Goal: Task Accomplishment & Management: Use online tool/utility

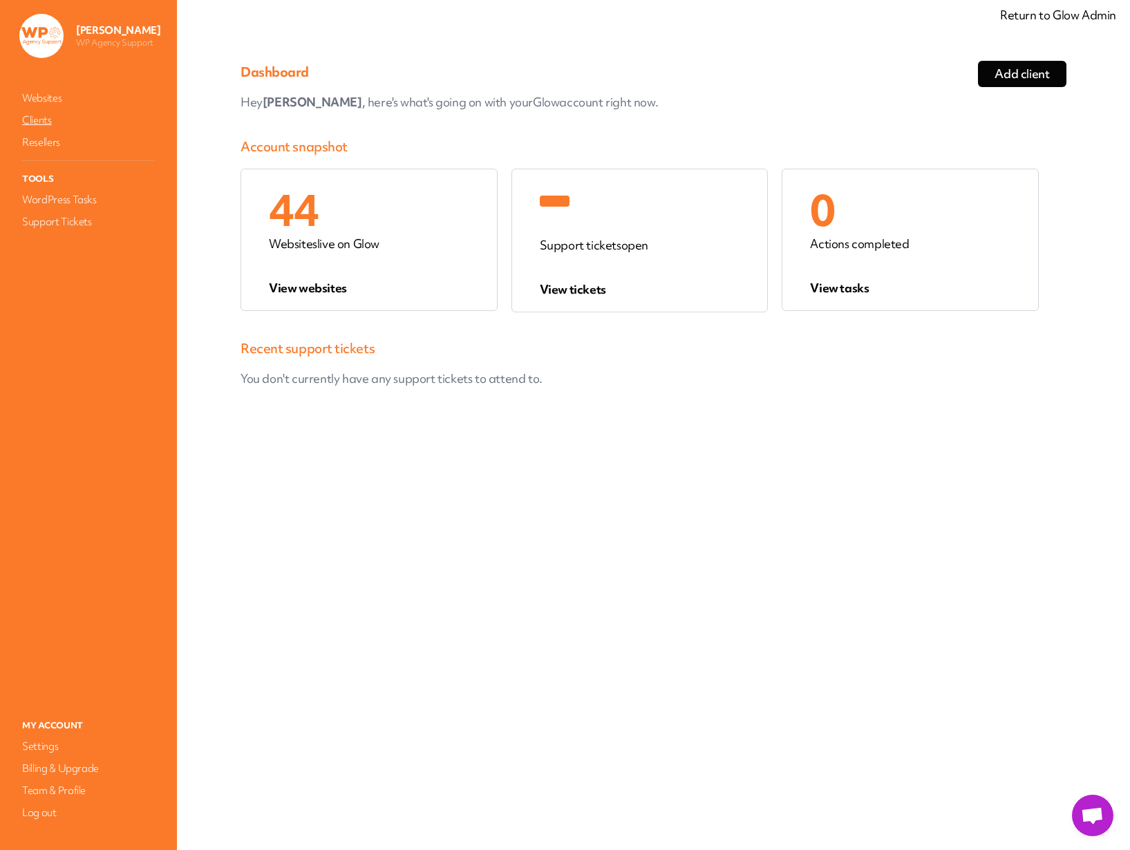
click at [42, 123] on link "Clients" at bounding box center [88, 120] width 138 height 19
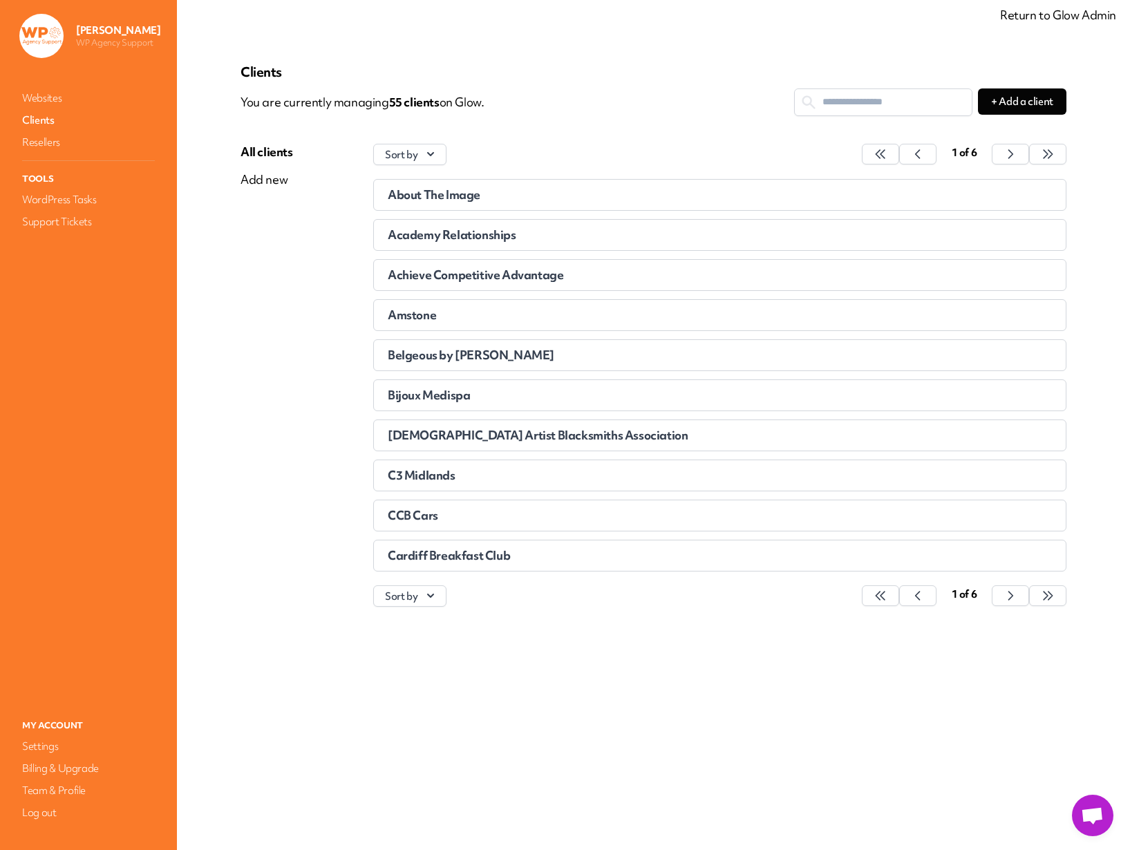
click at [444, 196] on span "About The Image" at bounding box center [434, 194] width 93 height 15
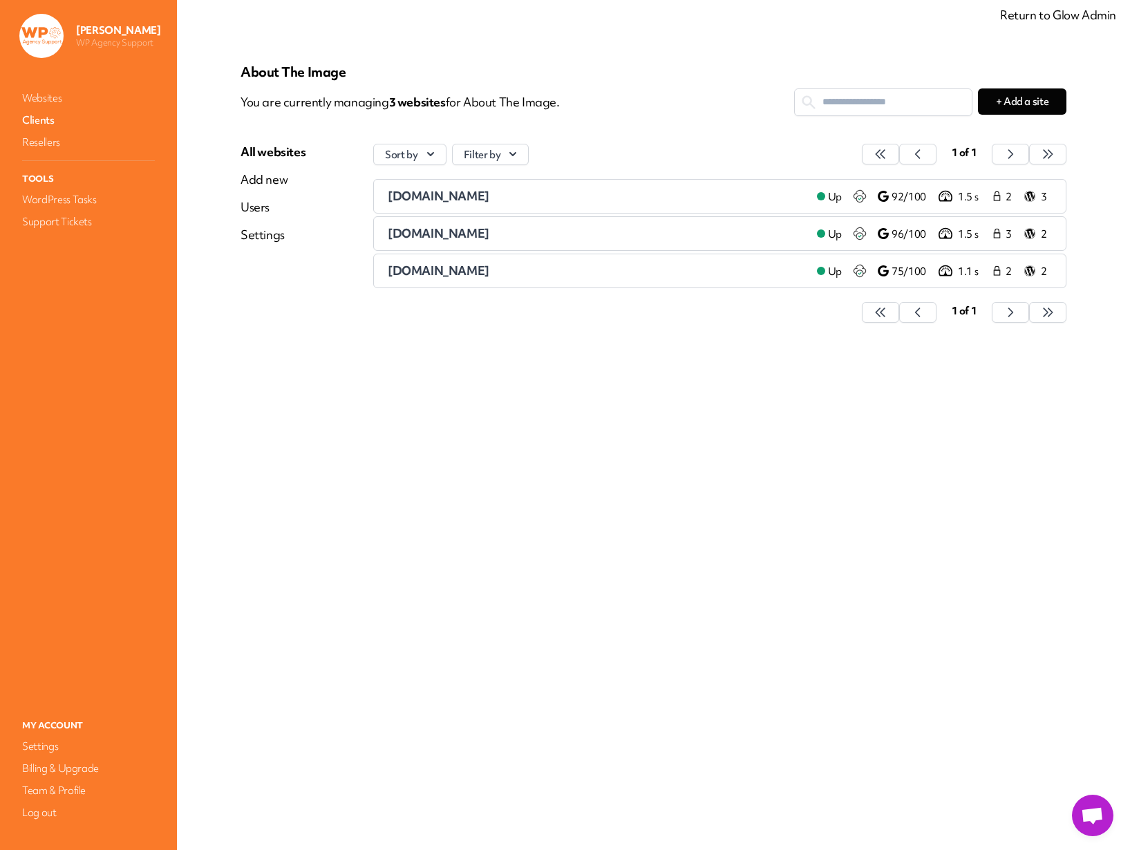
click at [471, 199] on span "abouttheimage.com" at bounding box center [439, 196] width 102 height 15
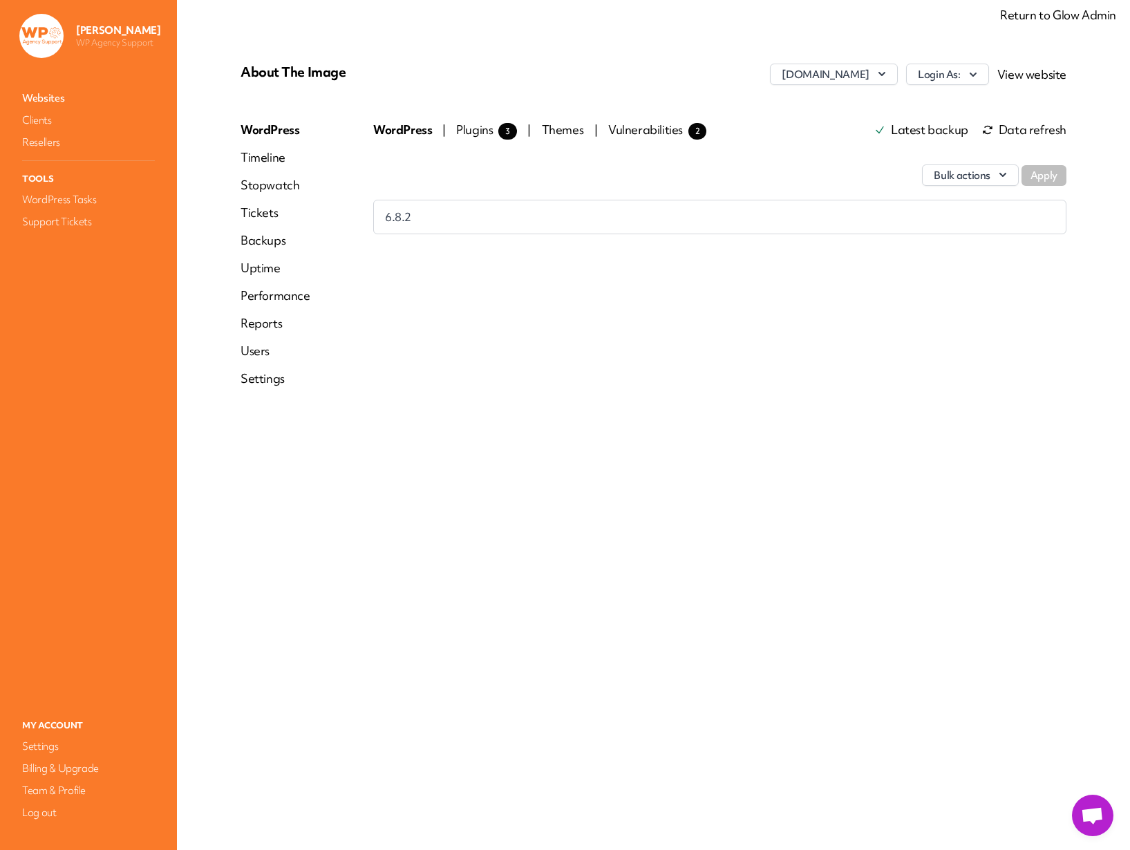
click at [265, 239] on link "Backups" at bounding box center [275, 240] width 70 height 17
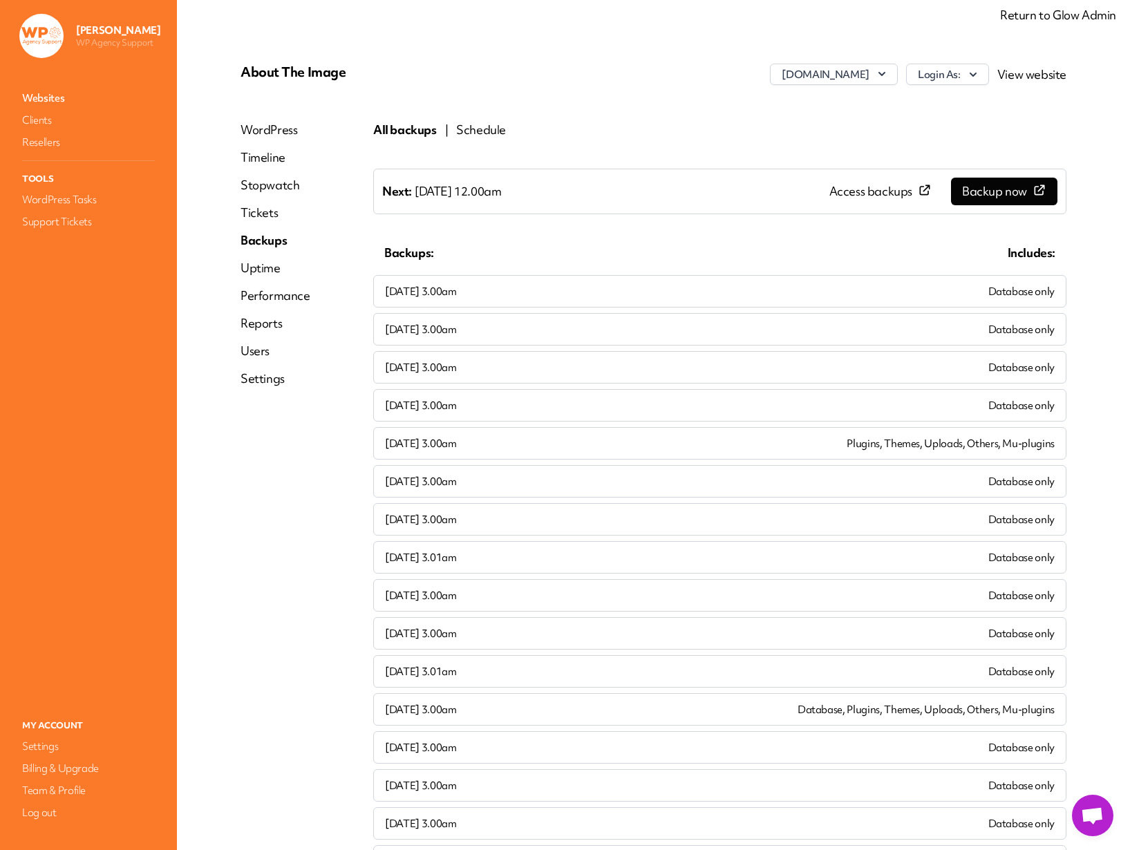
click at [50, 99] on link "Websites" at bounding box center [88, 97] width 138 height 19
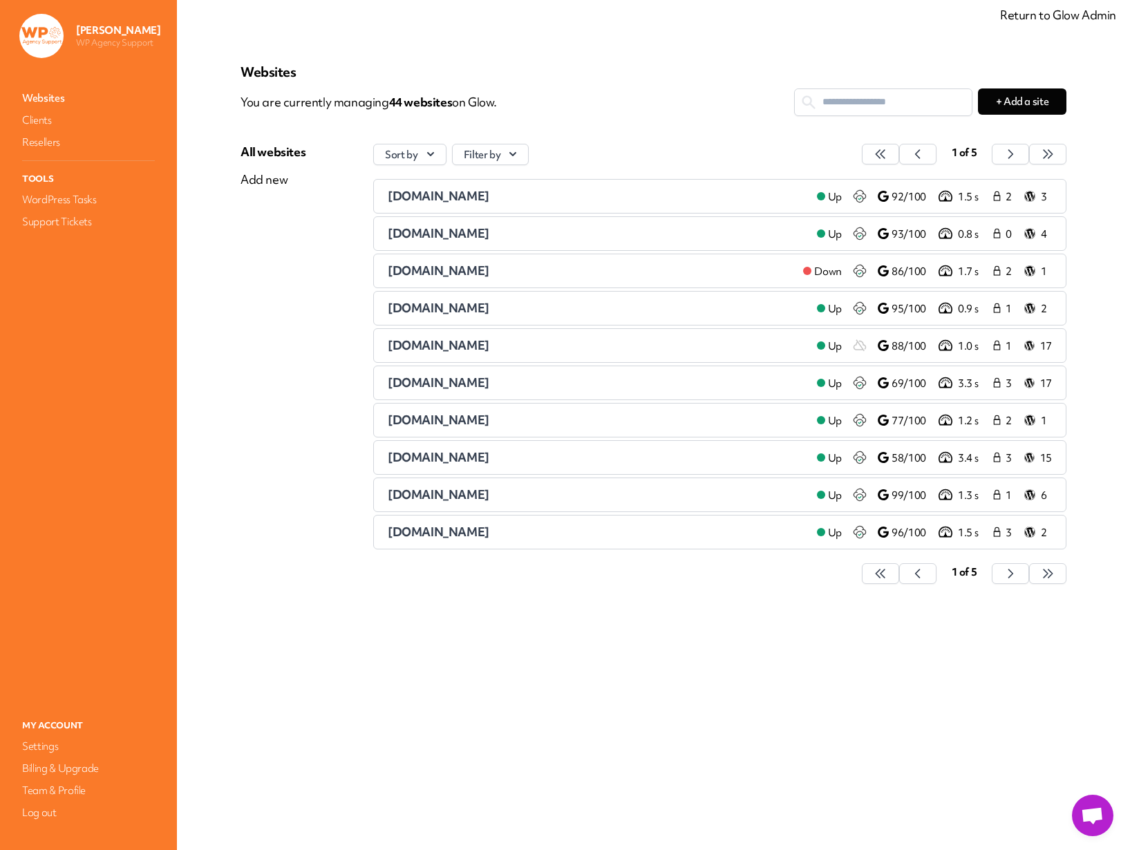
click at [433, 349] on span "babamembers.org.uk" at bounding box center [439, 345] width 102 height 15
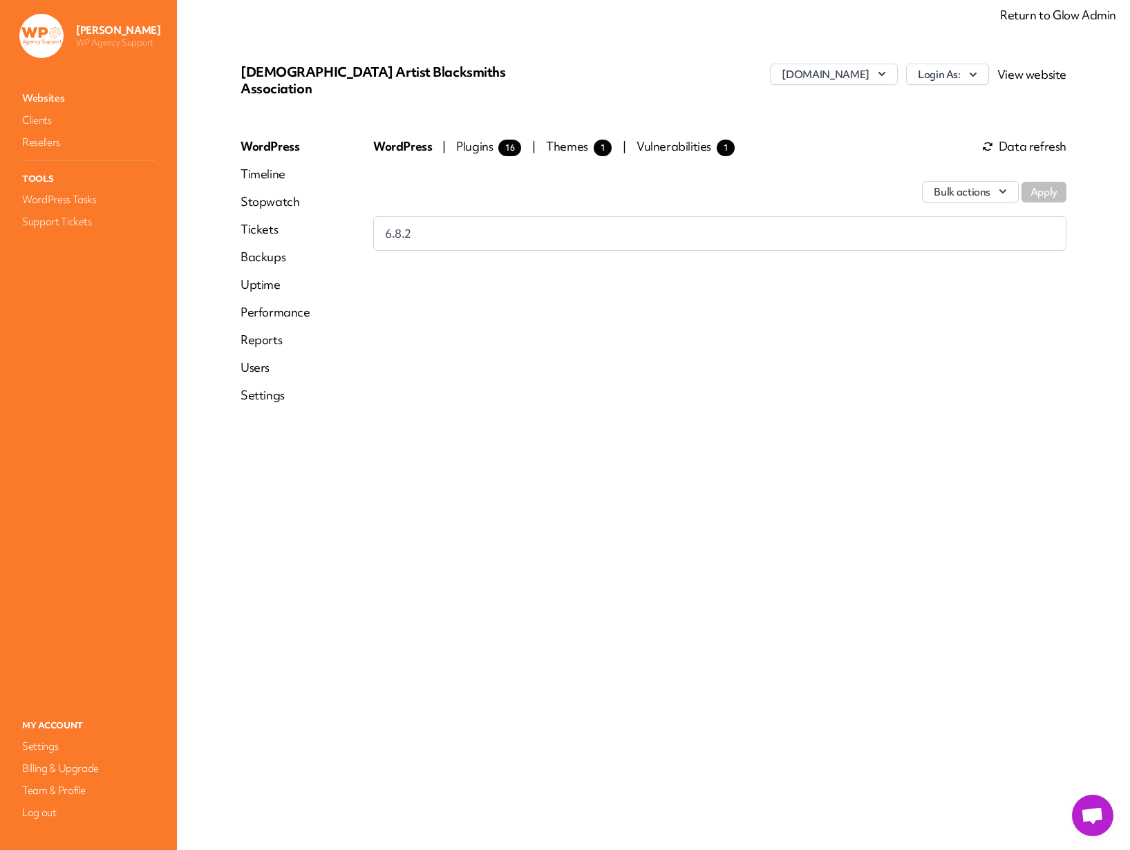
click at [46, 100] on link "Websites" at bounding box center [88, 97] width 138 height 19
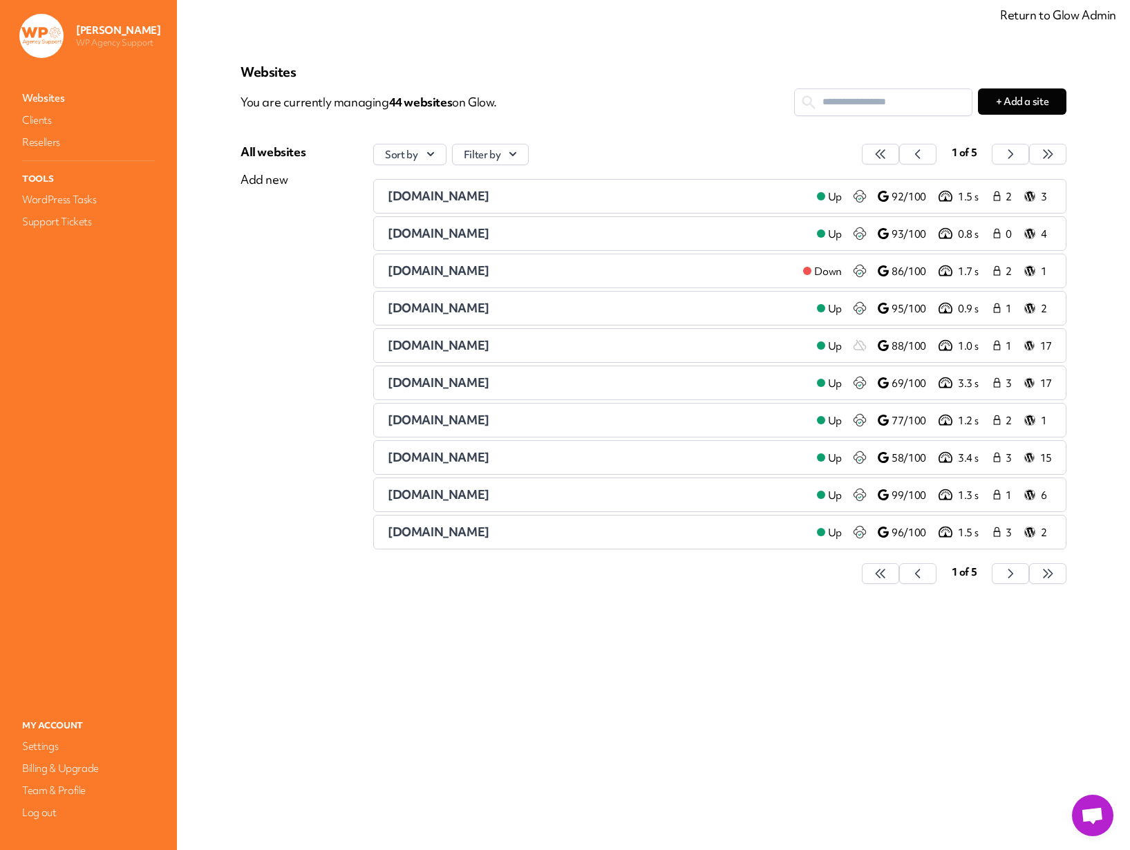
click at [455, 346] on span "babamembers.org.uk" at bounding box center [439, 345] width 102 height 15
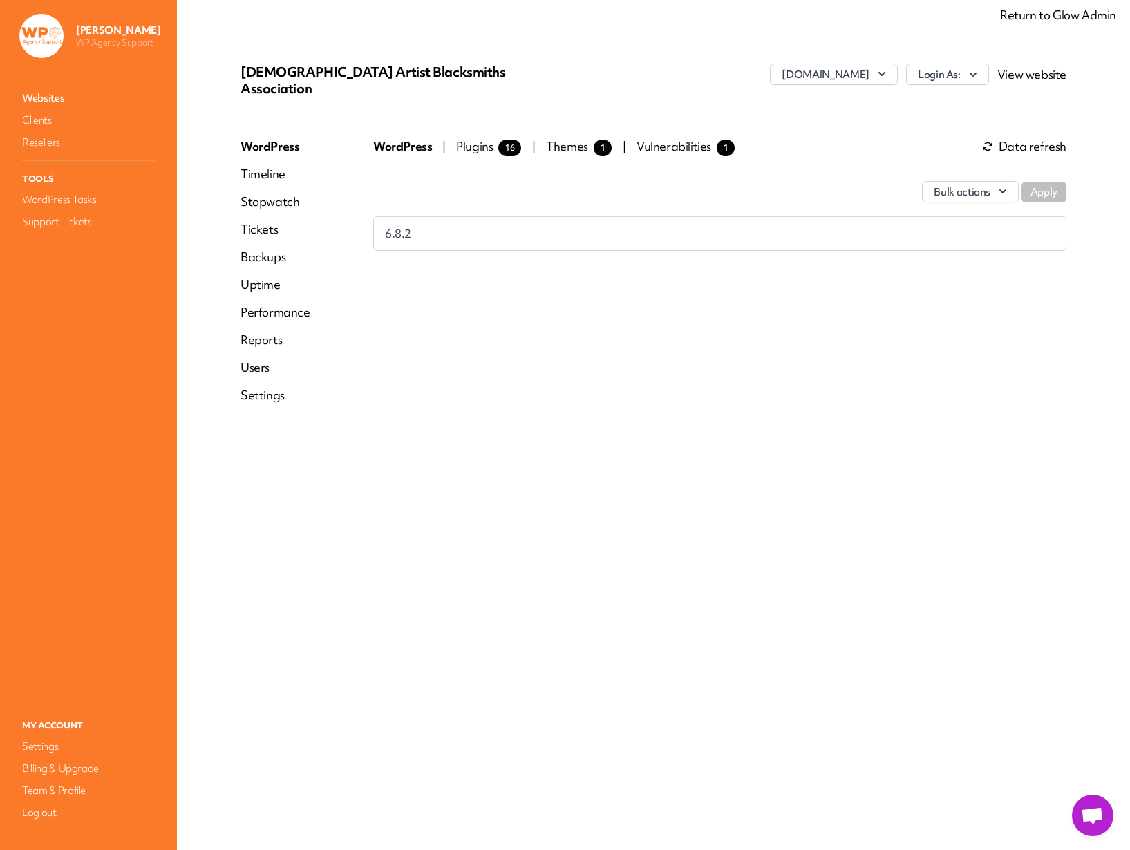
click at [258, 249] on link "Backups" at bounding box center [275, 257] width 70 height 17
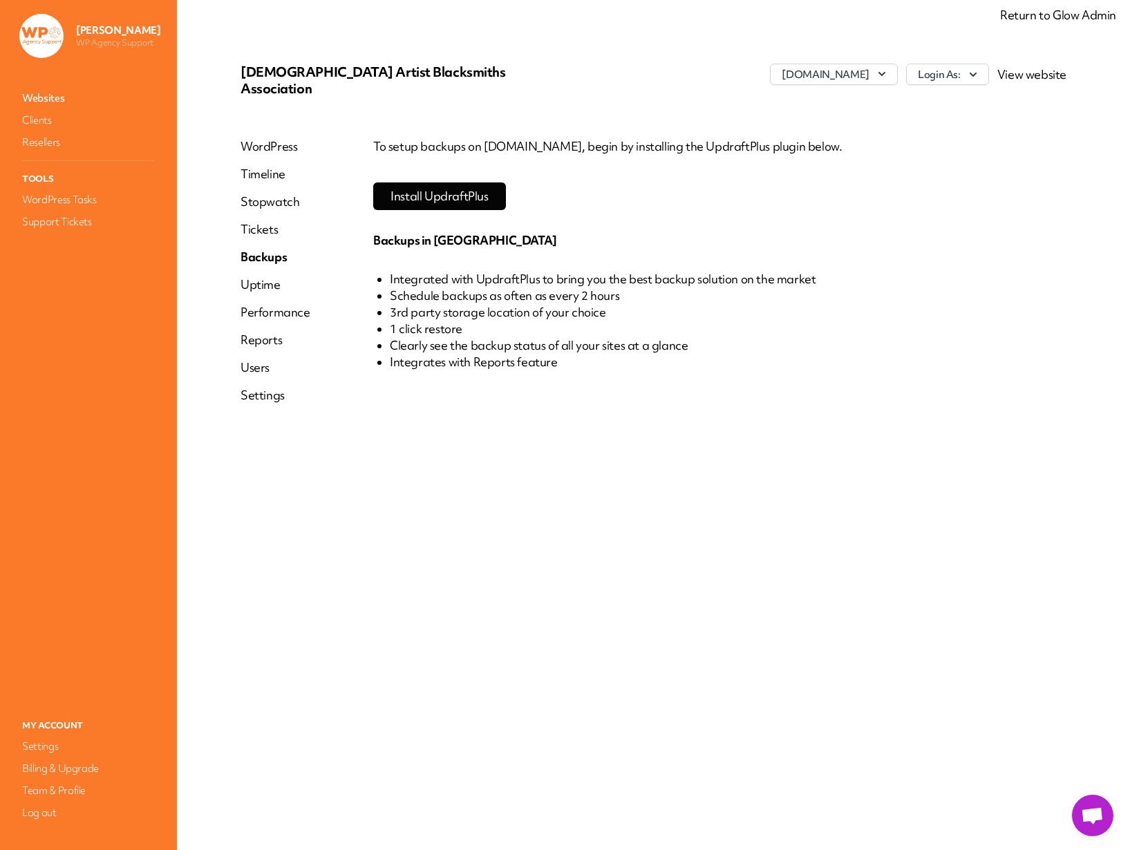
click at [732, 138] on p "To setup backups on babamembers.org.uk, begin by installing the UpdraftPlus plu…" at bounding box center [719, 146] width 693 height 17
copy p "UpdraftPlus"
click at [675, 337] on li "Clearly see the backup status of all your sites at a glance" at bounding box center [728, 345] width 676 height 17
click at [269, 138] on link "WordPress" at bounding box center [275, 146] width 70 height 17
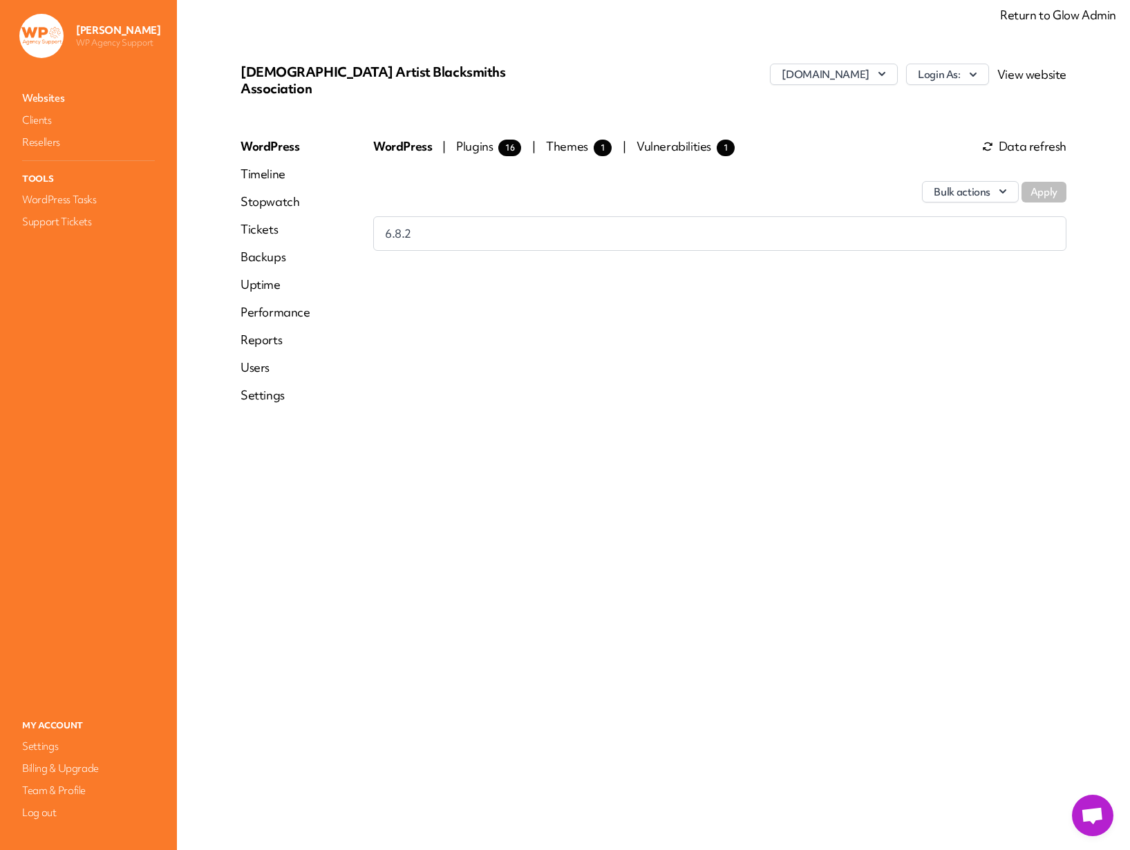
click at [475, 139] on span "Plugins 16" at bounding box center [488, 146] width 65 height 15
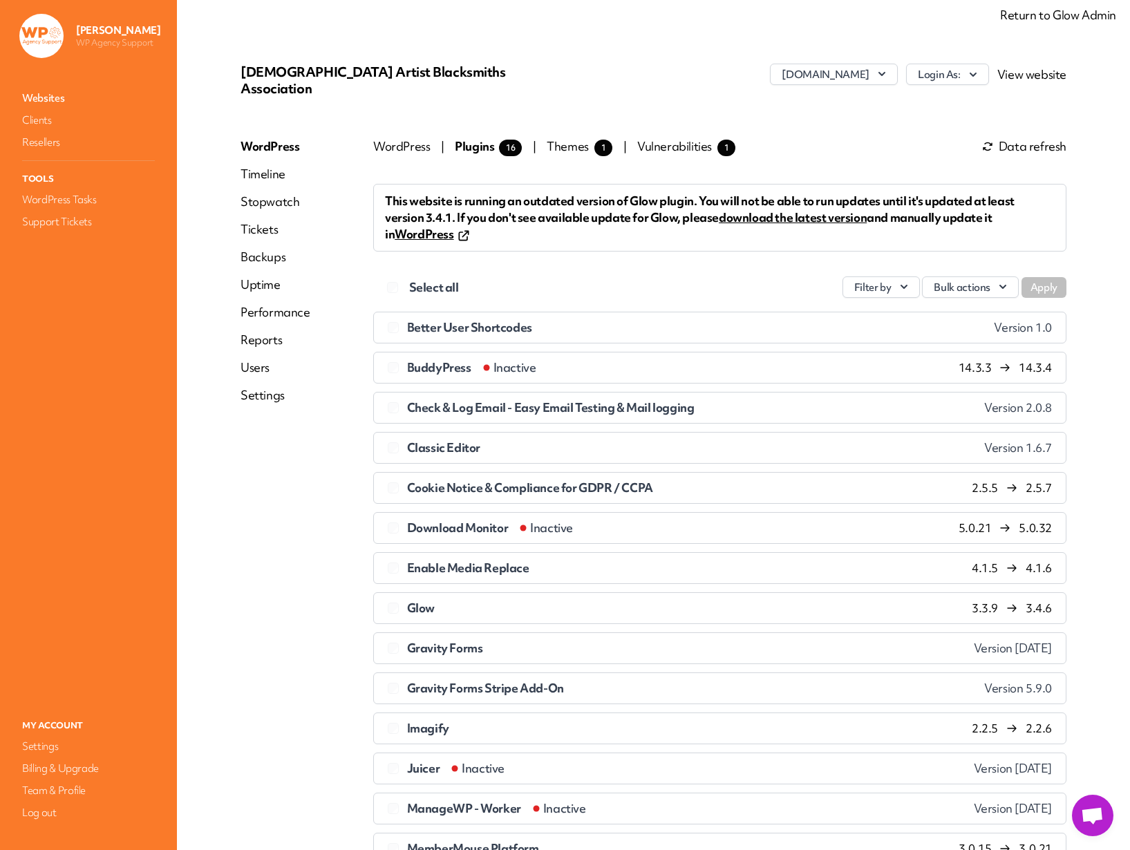
click at [483, 139] on span "Plugins 16" at bounding box center [488, 146] width 67 height 15
click at [269, 439] on div "WordPress Timeline Stopwatch Tickets Backups Uptime Performance Reports Users S…" at bounding box center [275, 861] width 70 height 1447
click at [1063, 19] on link "Return to Glow Admin" at bounding box center [1058, 15] width 116 height 15
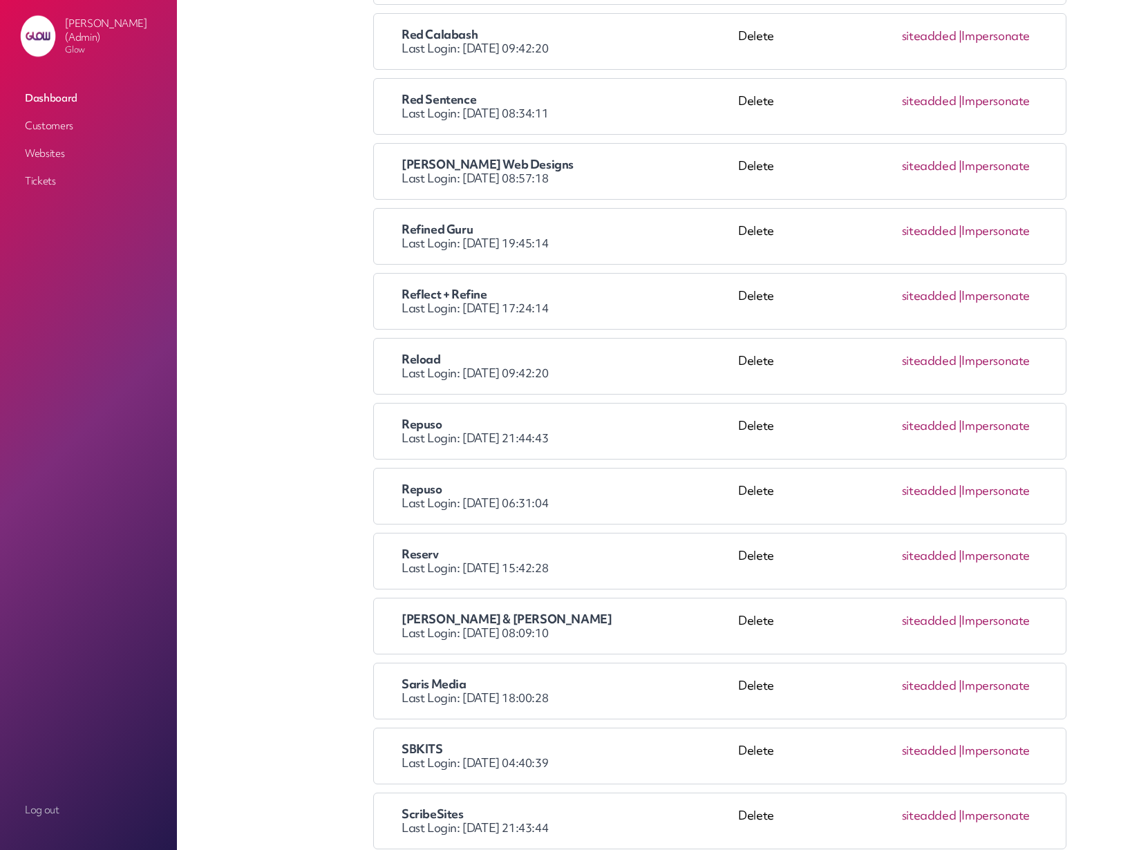
click at [1021, 494] on link "Impersonate" at bounding box center [995, 490] width 68 height 15
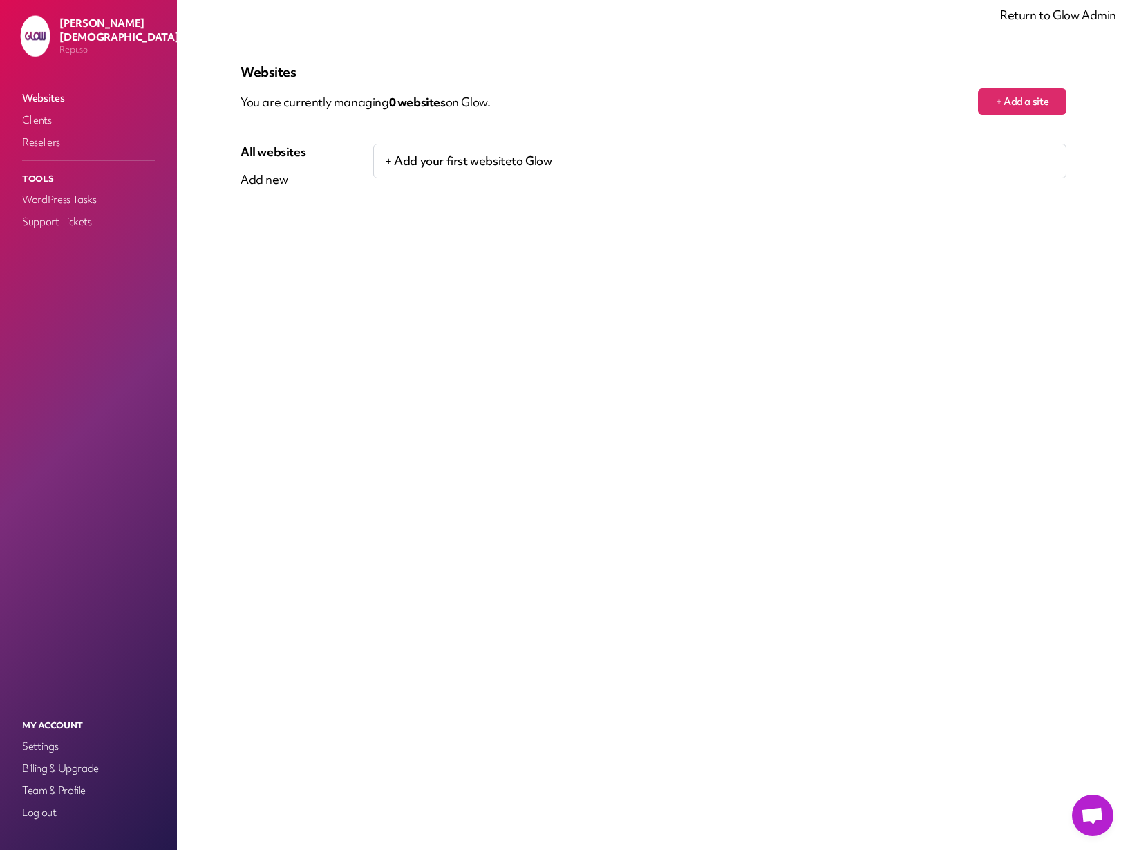
click at [1045, 19] on link "Return to Glow Admin" at bounding box center [1058, 15] width 116 height 15
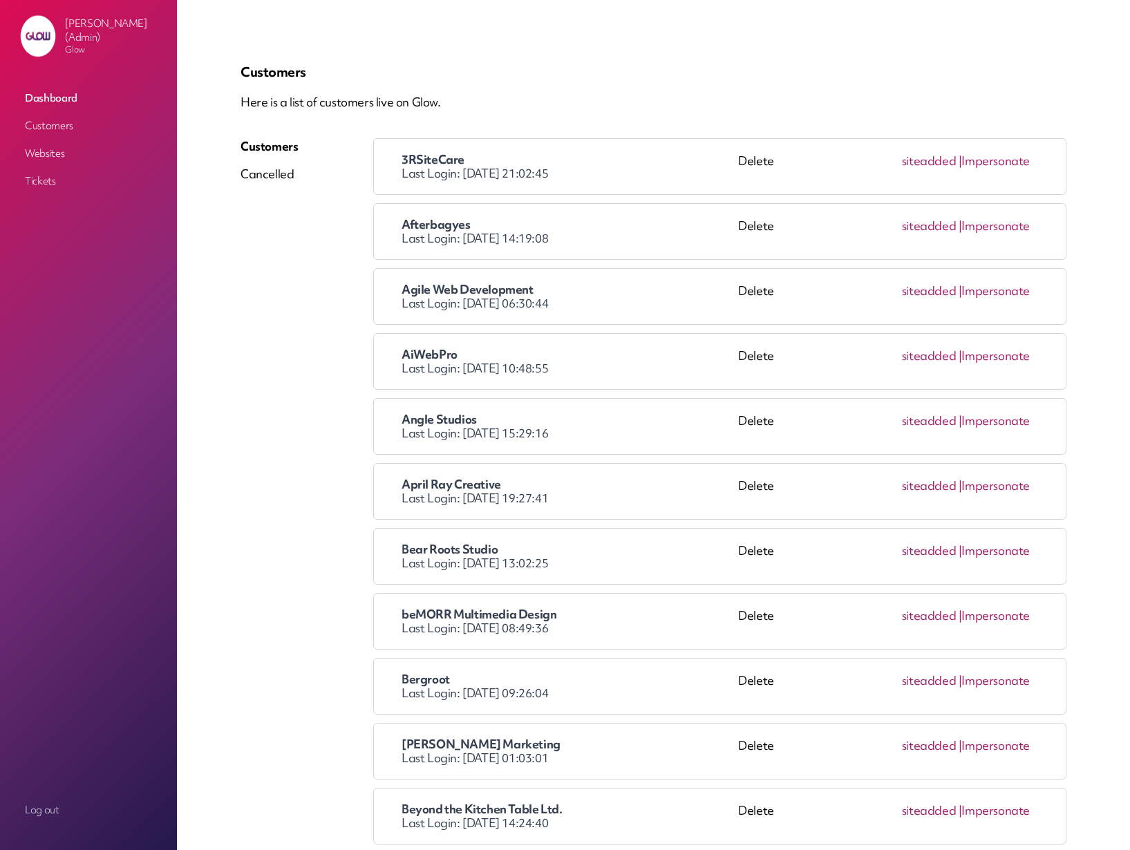
click at [55, 128] on link "Customers" at bounding box center [88, 125] width 138 height 25
click at [627, 103] on p "Here is a list of customers live on Glow." at bounding box center [653, 102] width 826 height 17
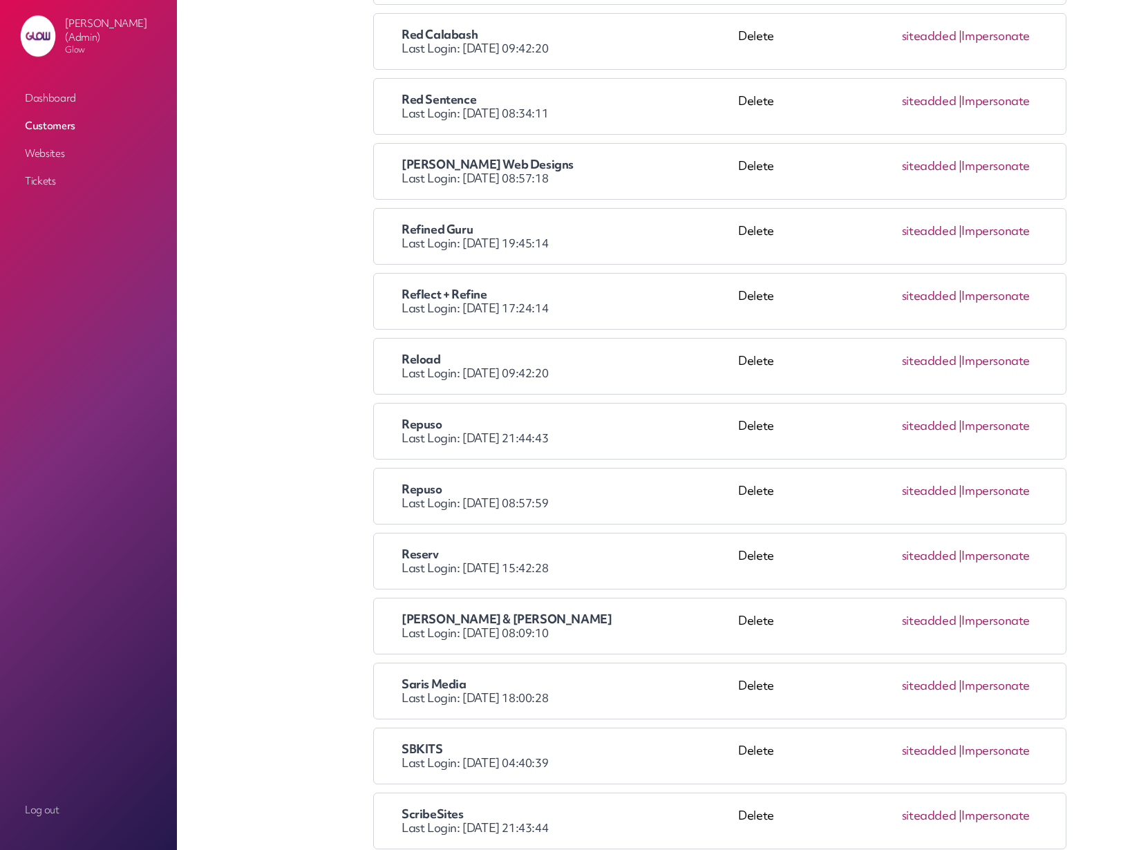
click at [1007, 429] on link "Impersonate" at bounding box center [995, 425] width 68 height 15
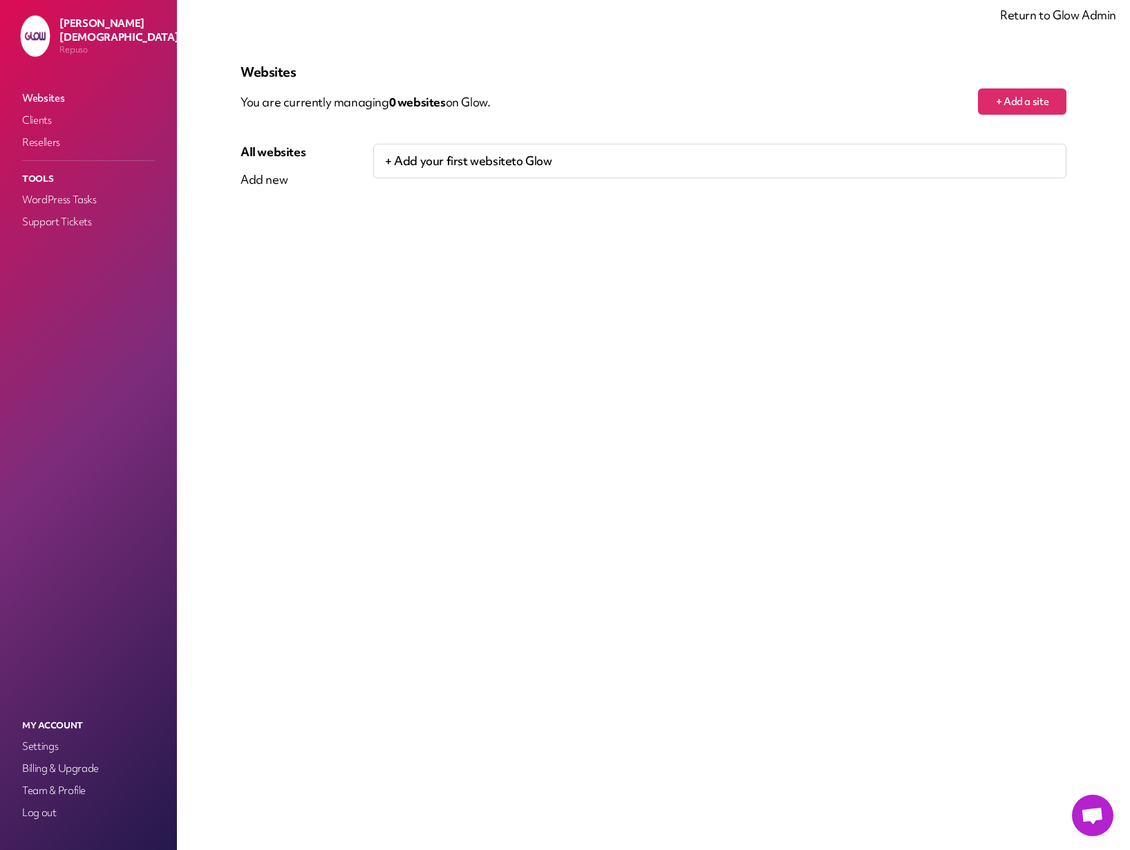
click at [1083, 17] on link "Return to Glow Admin" at bounding box center [1058, 15] width 116 height 15
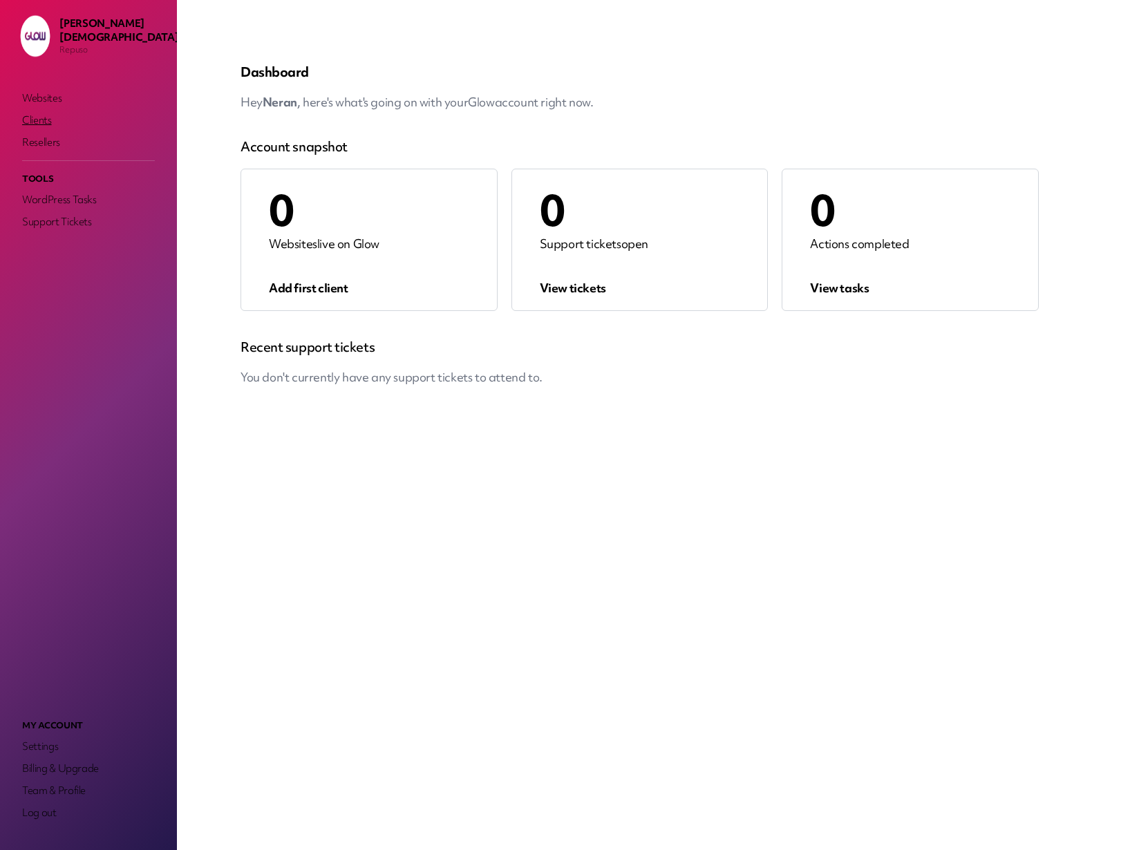
click at [36, 122] on link "Clients" at bounding box center [88, 120] width 138 height 19
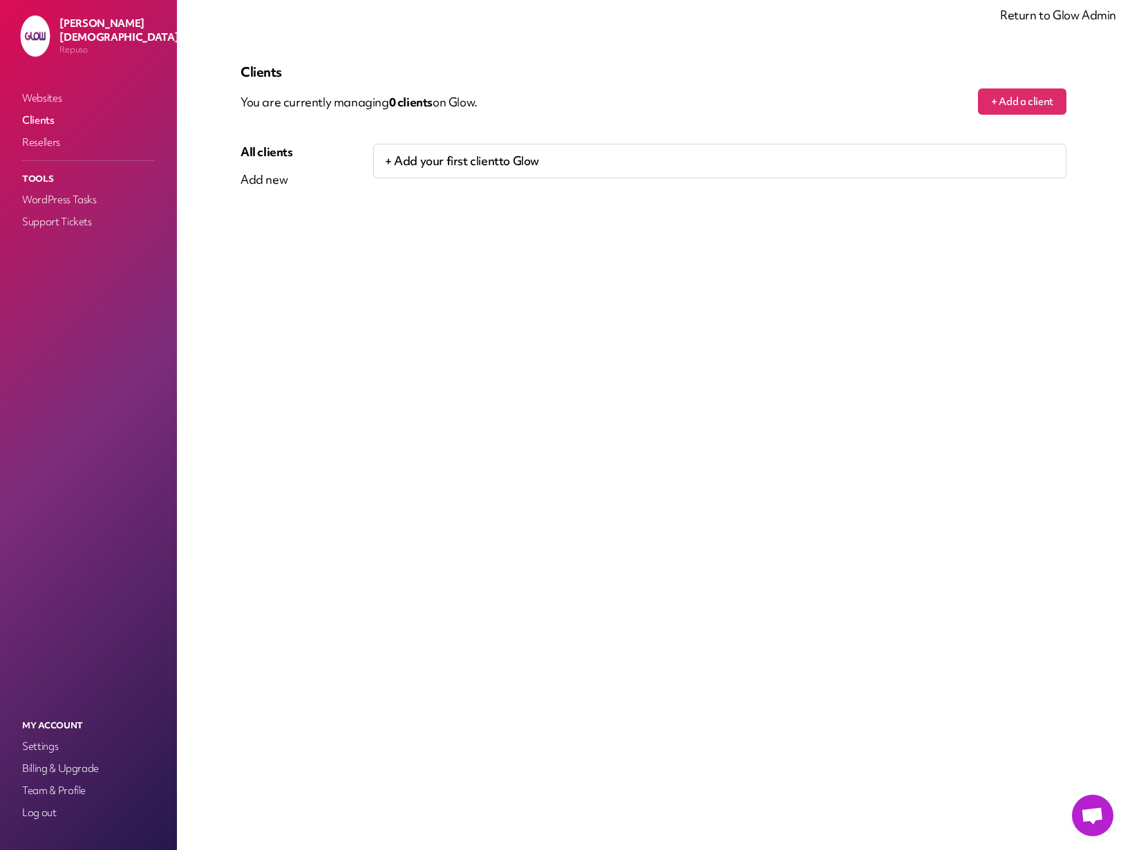
click at [1037, 17] on link "Return to Glow Admin" at bounding box center [1058, 15] width 116 height 15
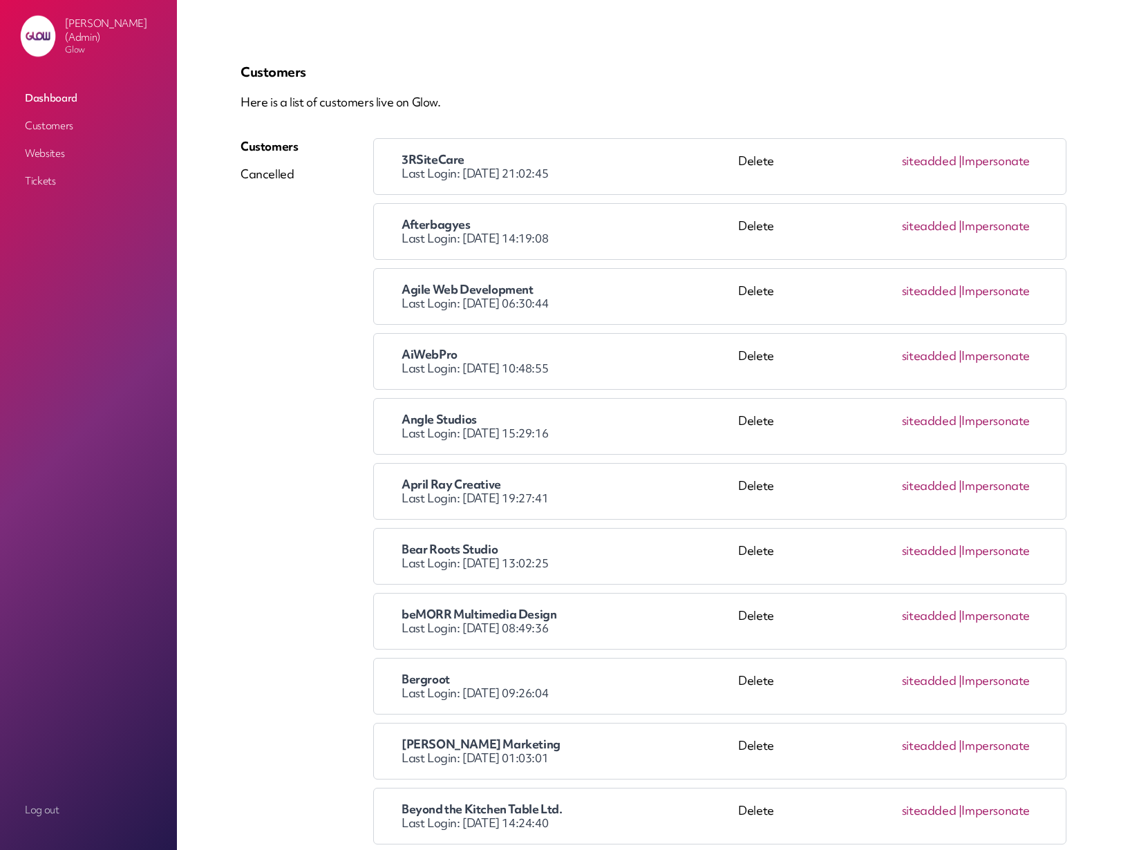
click at [48, 152] on link "Websites" at bounding box center [88, 153] width 138 height 25
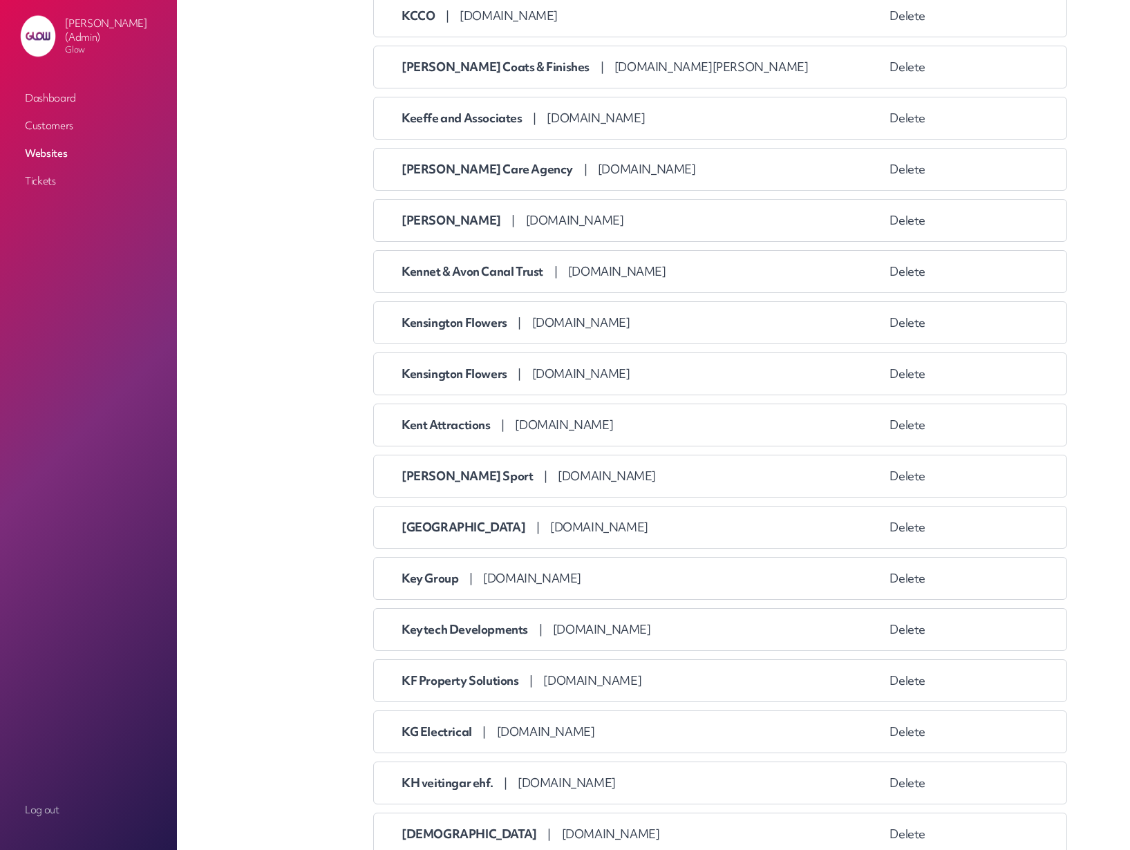
scroll to position [68422, 0]
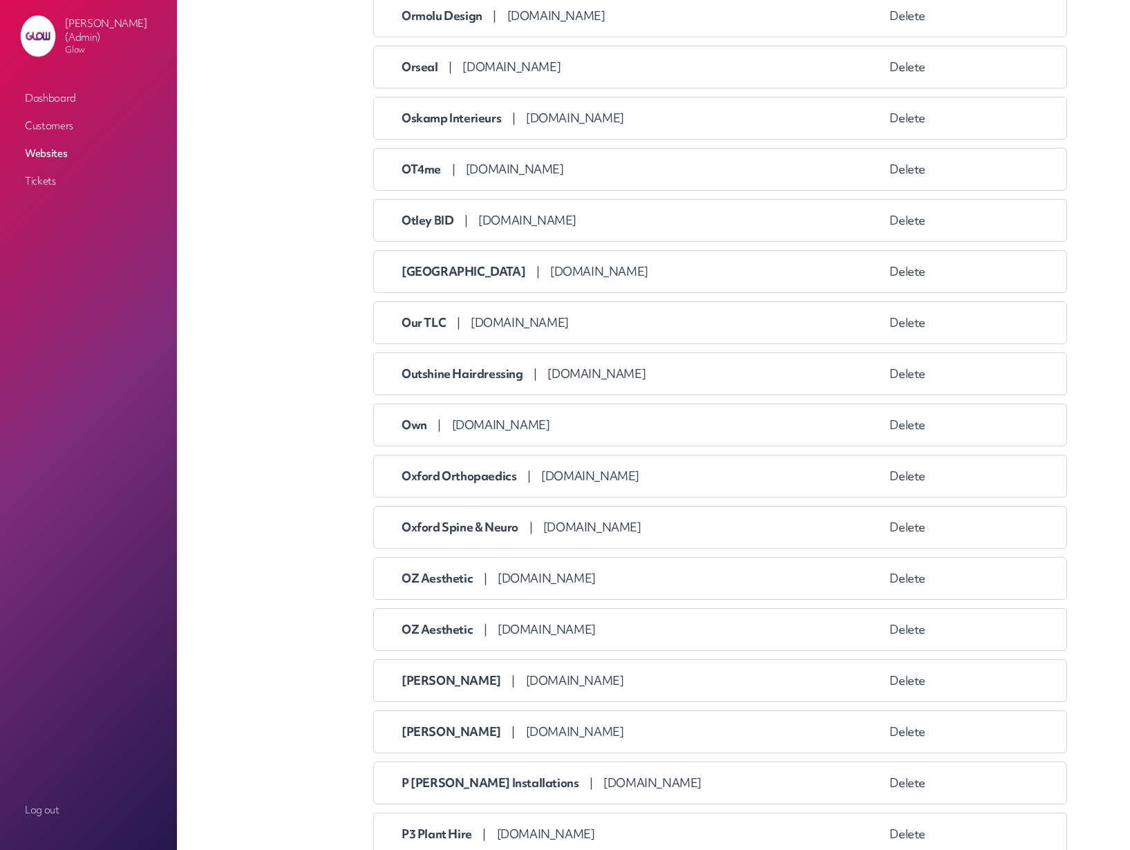
drag, startPoint x: 415, startPoint y: 430, endPoint x: 442, endPoint y: 431, distance: 26.3
click at [417, 431] on span "Own" at bounding box center [414, 424] width 26 height 15
drag, startPoint x: 515, startPoint y: 427, endPoint x: 526, endPoint y: 428, distance: 11.1
click at [515, 427] on span "www.tattooeasily.com" at bounding box center [501, 424] width 98 height 15
click at [600, 429] on div "Own | www.tattooeasily.com" at bounding box center [645, 425] width 488 height 14
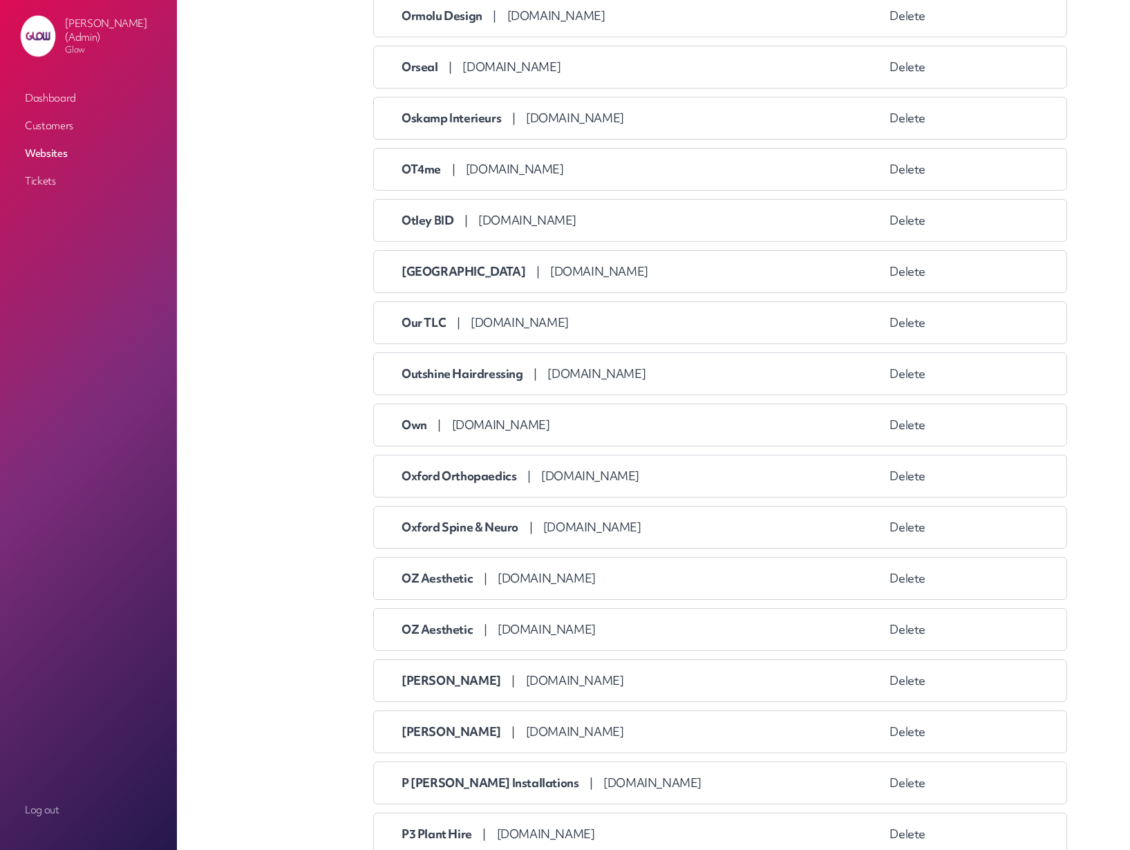
click at [406, 421] on span "Own" at bounding box center [414, 424] width 26 height 15
click at [410, 429] on span "Own" at bounding box center [414, 424] width 26 height 15
copy span "Own"
click at [54, 124] on link "Customers" at bounding box center [88, 125] width 138 height 25
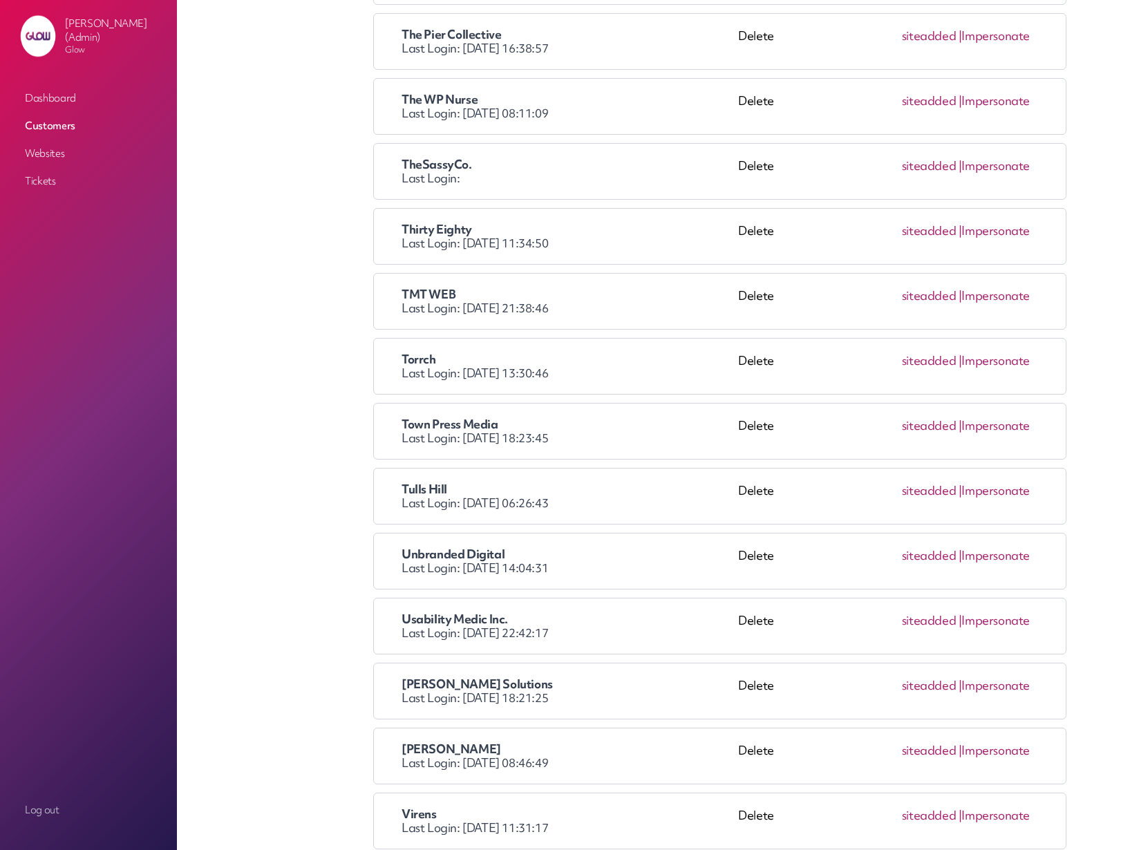
scroll to position [6360, 0]
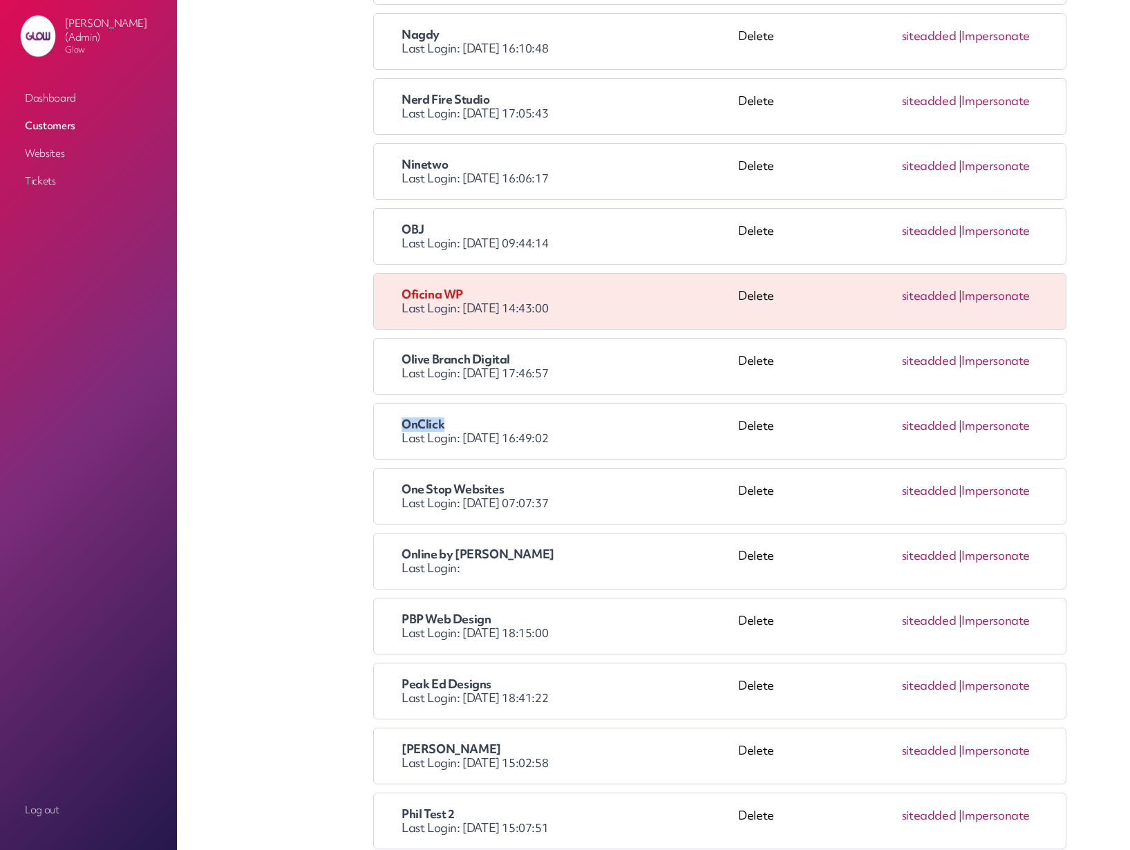
click at [1023, 428] on link "Impersonate" at bounding box center [995, 425] width 68 height 15
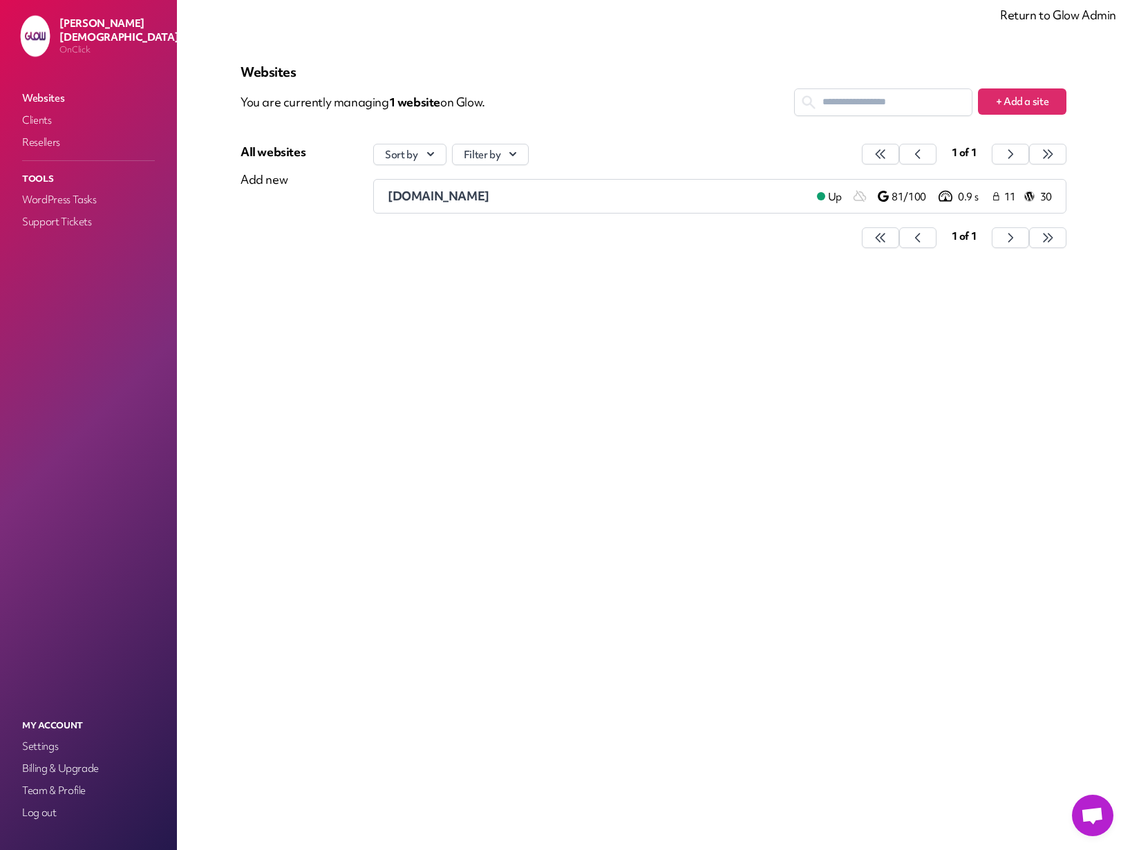
click at [436, 197] on span "[DOMAIN_NAME]" at bounding box center [439, 196] width 102 height 15
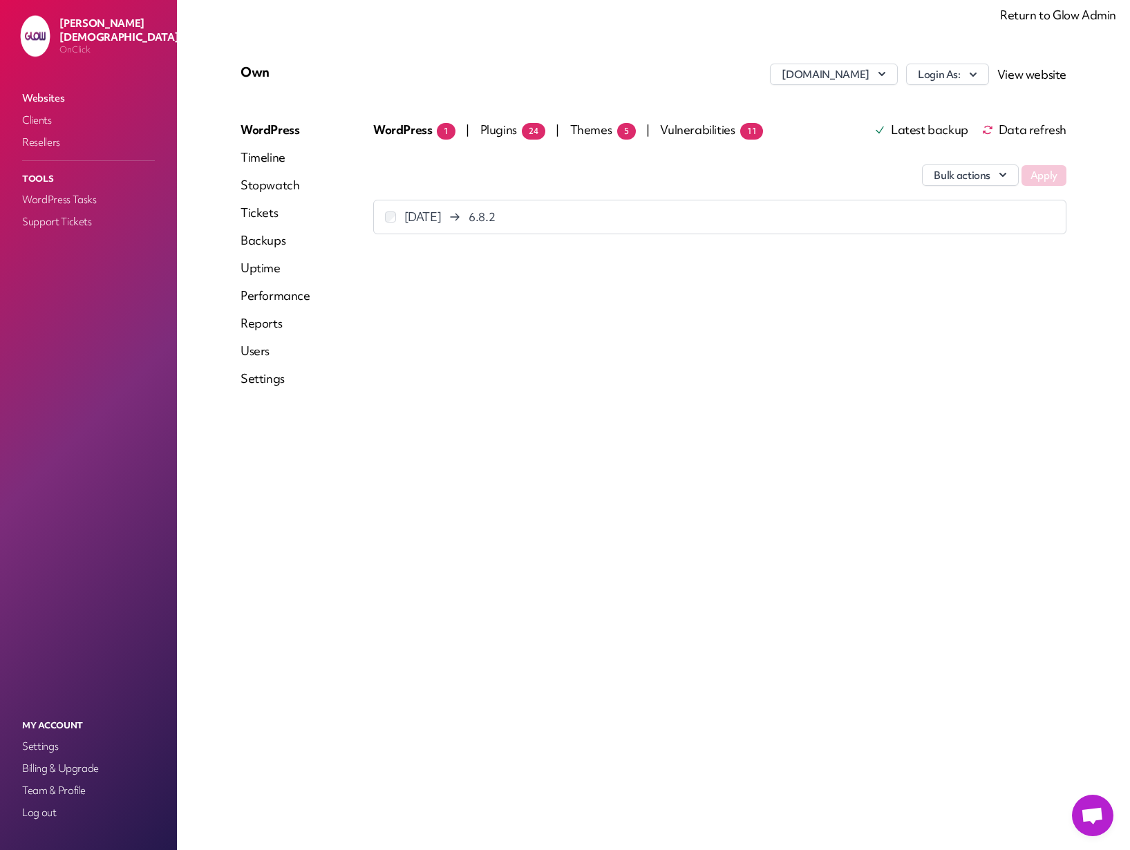
click at [495, 131] on span "Plugins 24" at bounding box center [512, 129] width 65 height 15
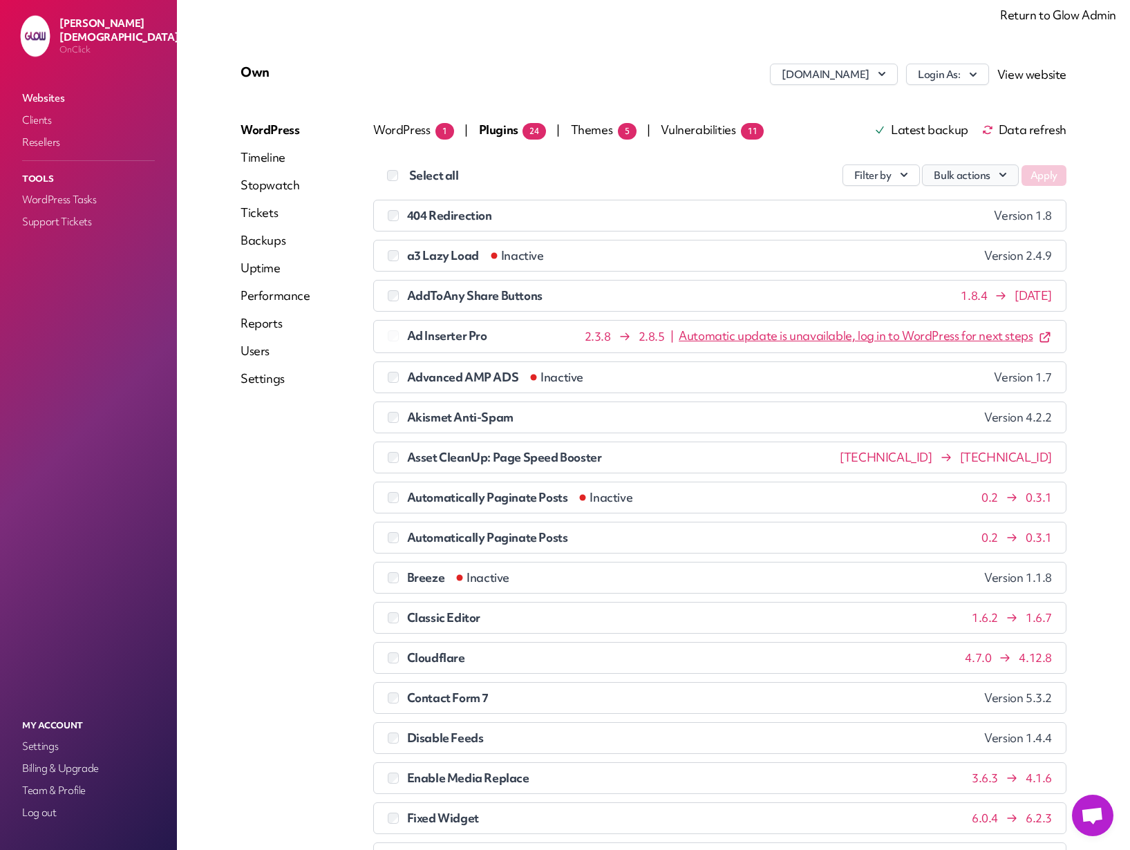
click at [991, 173] on button "Bulk actions" at bounding box center [970, 174] width 97 height 21
click at [444, 216] on span "404 Redirection" at bounding box center [449, 215] width 85 height 15
click at [977, 175] on button "Bulk actions" at bounding box center [970, 174] width 97 height 21
click at [649, 182] on div "Filter by Bulk actions Update Activate Deactivate Delete Apply" at bounding box center [790, 174] width 552 height 21
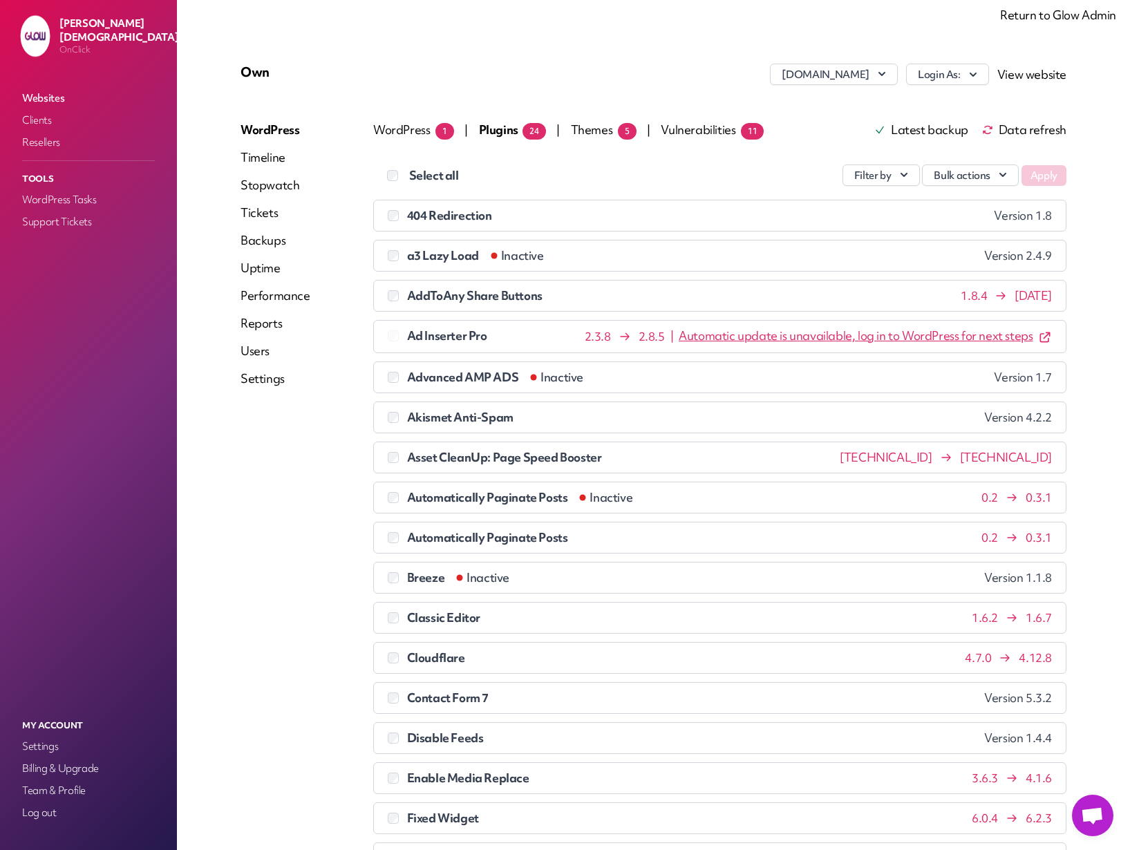
drag, startPoint x: 604, startPoint y: 60, endPoint x: 659, endPoint y: 52, distance: 55.9
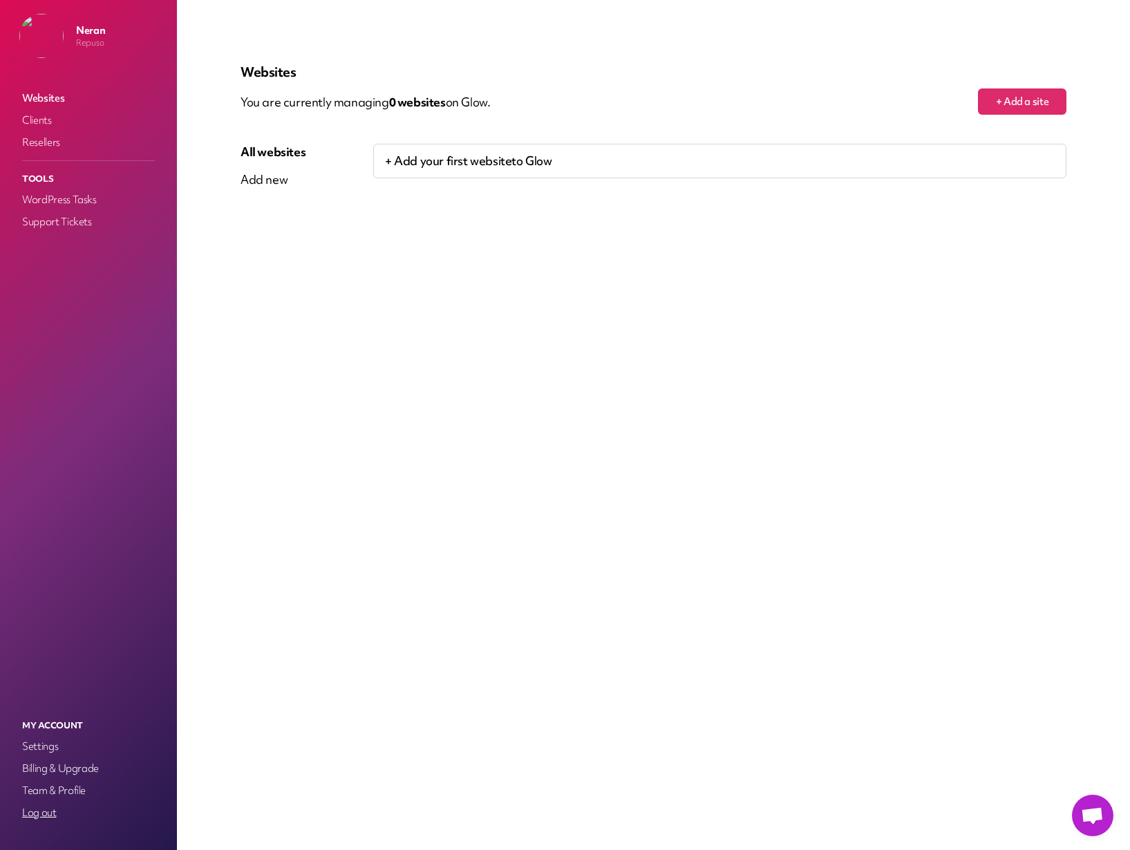
click at [42, 819] on link "Log out" at bounding box center [88, 812] width 138 height 19
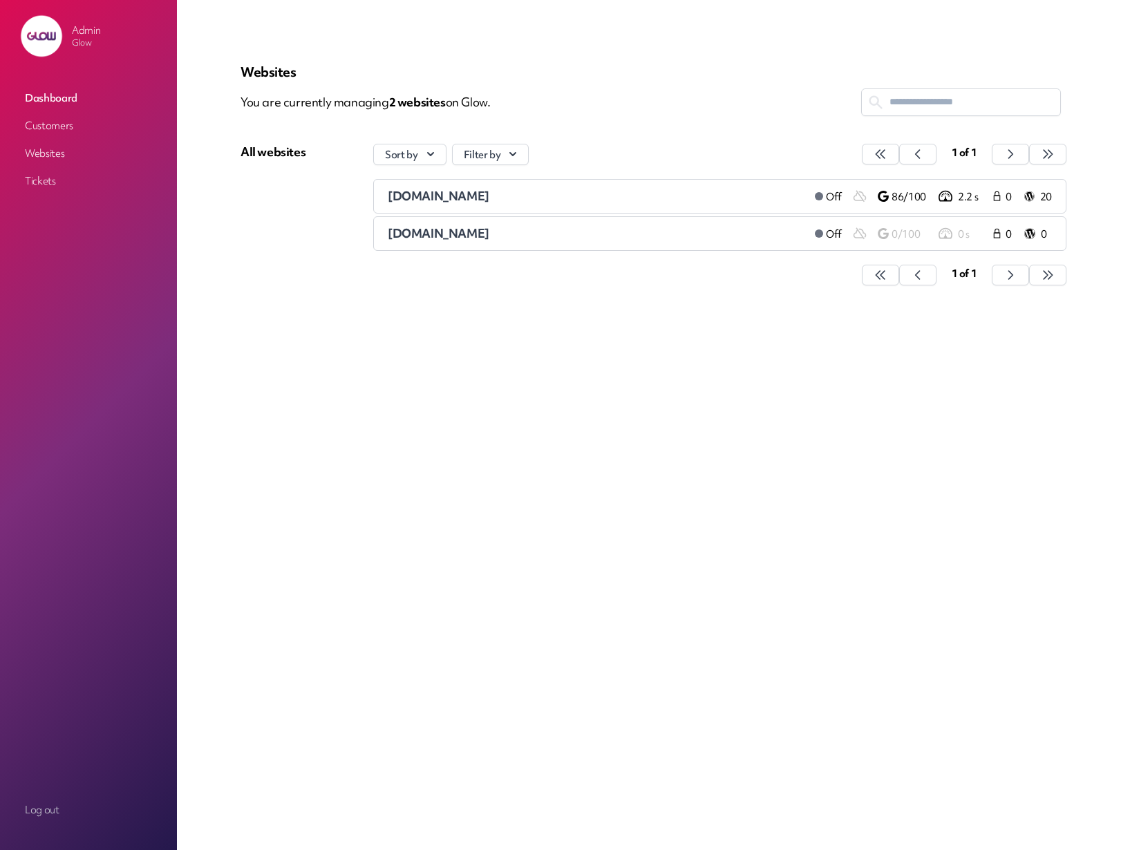
click at [465, 198] on span "[DOMAIN_NAME]" at bounding box center [439, 196] width 102 height 15
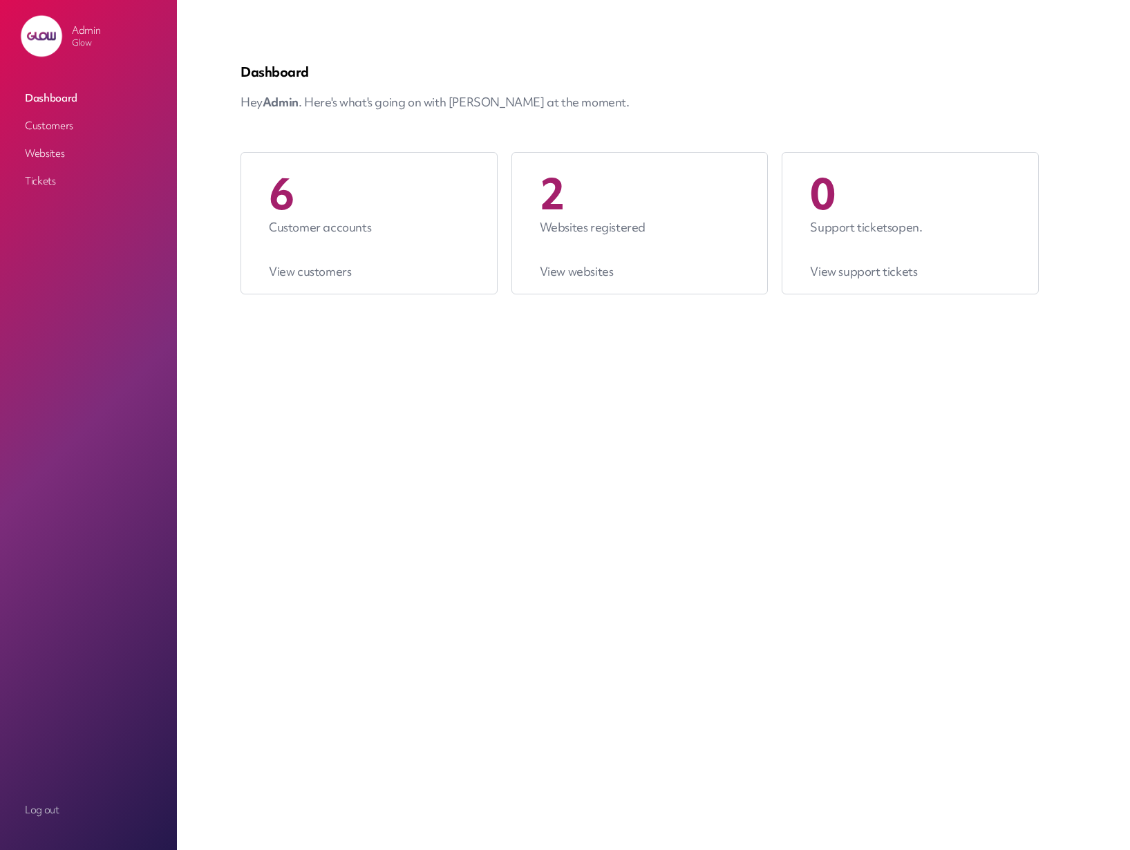
click at [47, 151] on link "Websites" at bounding box center [88, 153] width 138 height 25
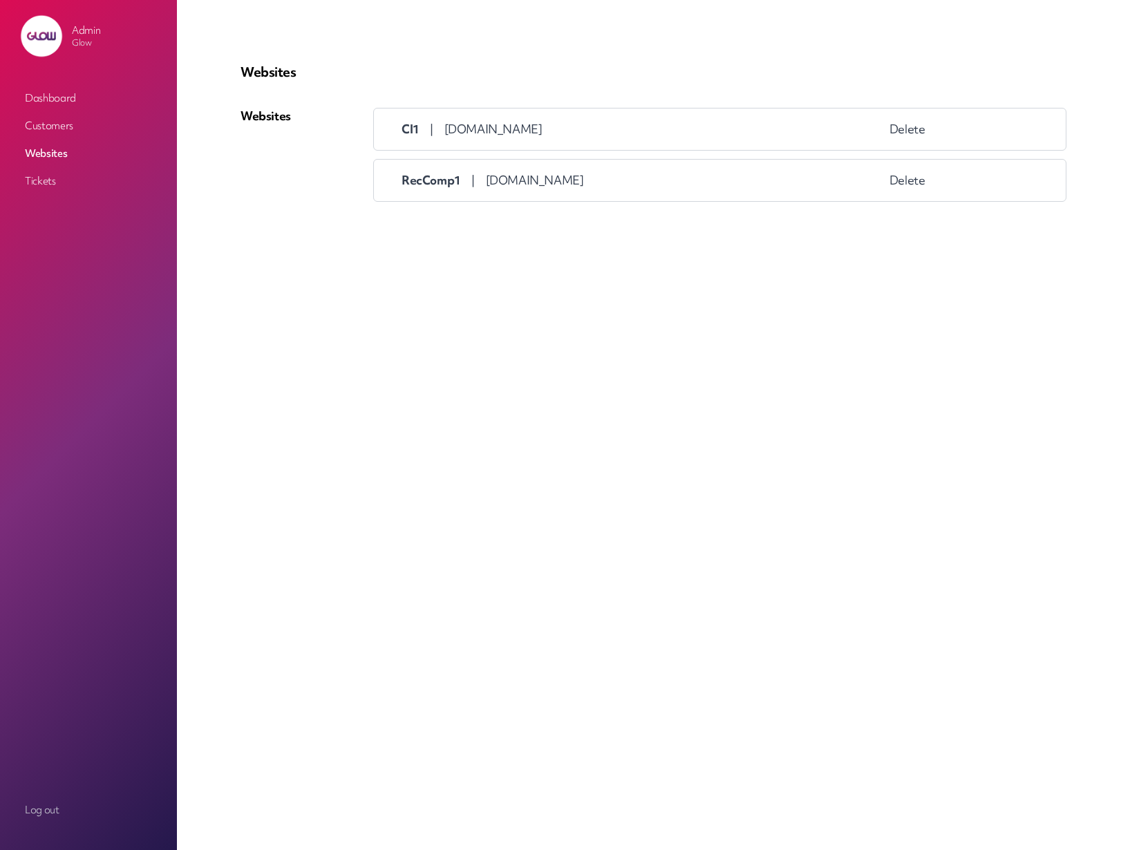
click at [416, 126] on span "Cl1" at bounding box center [410, 129] width 18 height 15
click at [423, 174] on span "RecComp1" at bounding box center [430, 180] width 59 height 15
click at [515, 181] on span "glow-test-seven.co.uk" at bounding box center [535, 180] width 98 height 15
drag, startPoint x: 412, startPoint y: 129, endPoint x: 374, endPoint y: 124, distance: 37.6
click at [411, 129] on span "Cl1" at bounding box center [410, 129] width 18 height 15
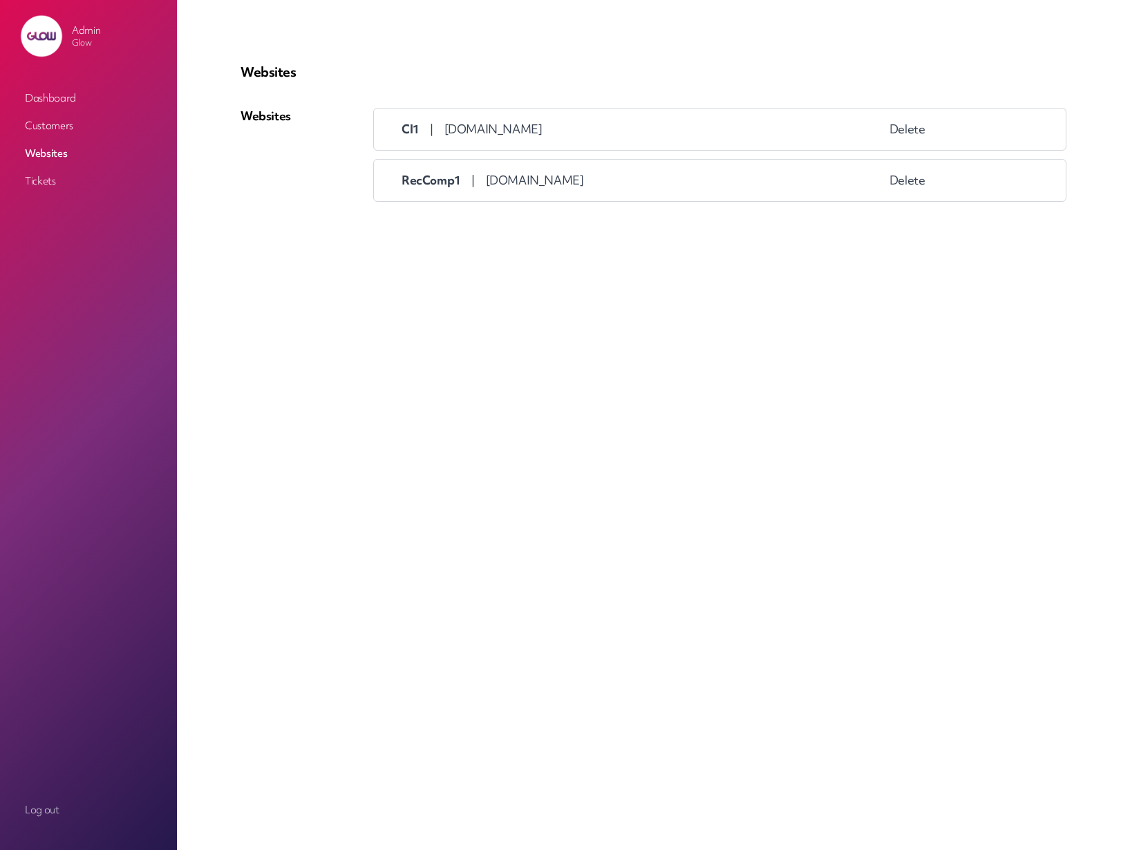
click at [59, 125] on link "Customers" at bounding box center [88, 125] width 138 height 25
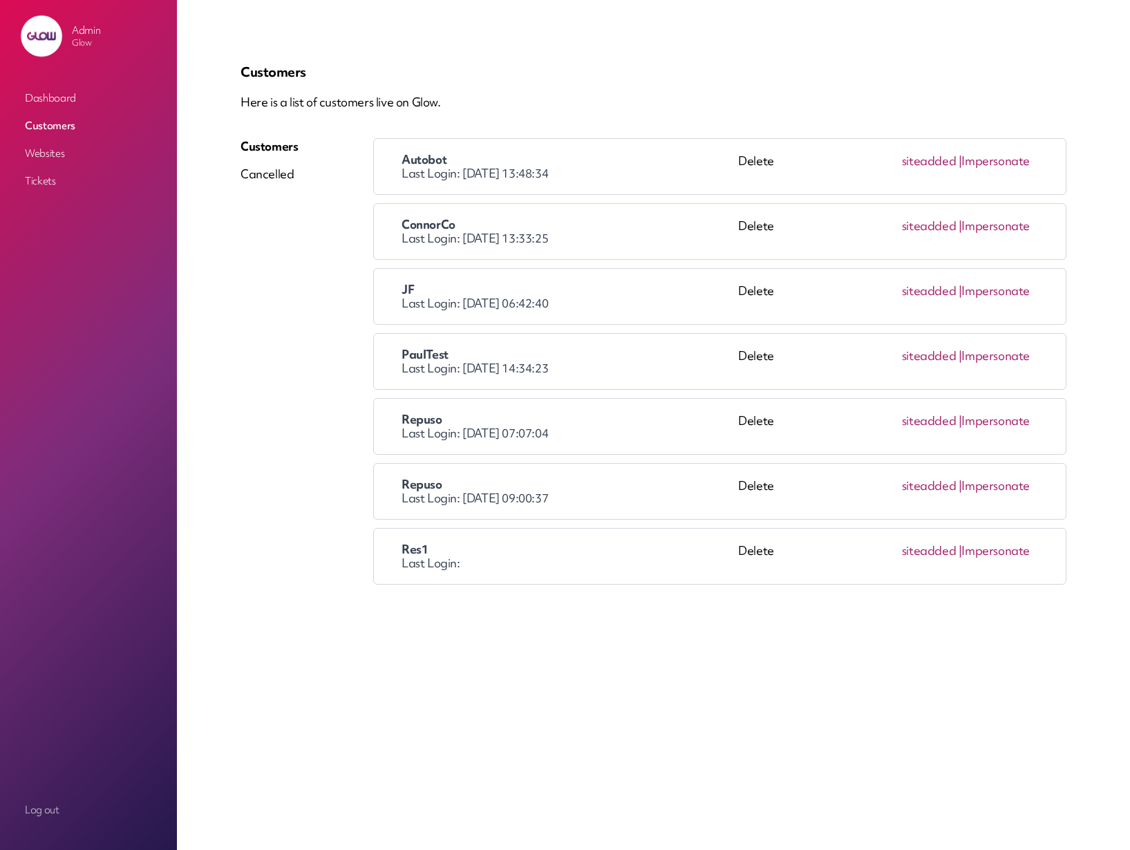
click at [1011, 161] on link "Impersonate" at bounding box center [995, 160] width 68 height 15
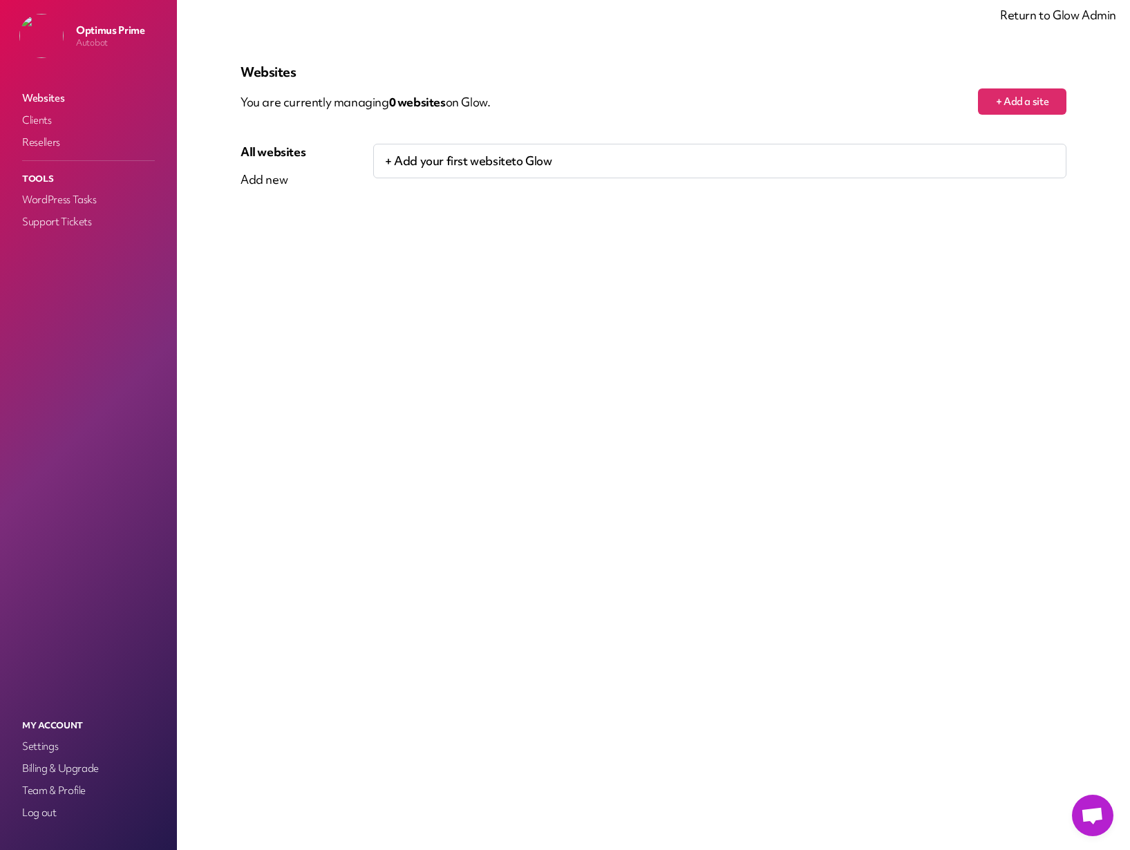
click at [1081, 12] on link "Return to Glow Admin" at bounding box center [1058, 15] width 116 height 15
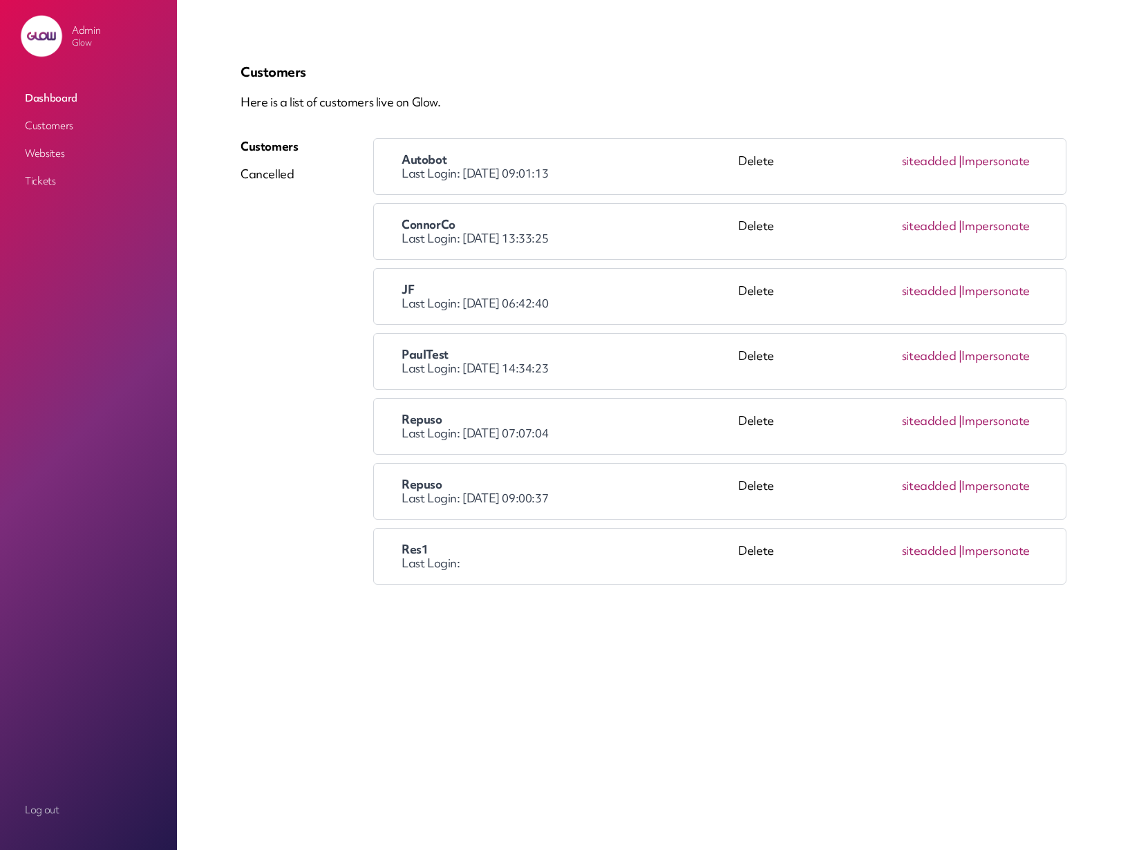
click at [1005, 229] on link "Impersonate" at bounding box center [995, 225] width 68 height 15
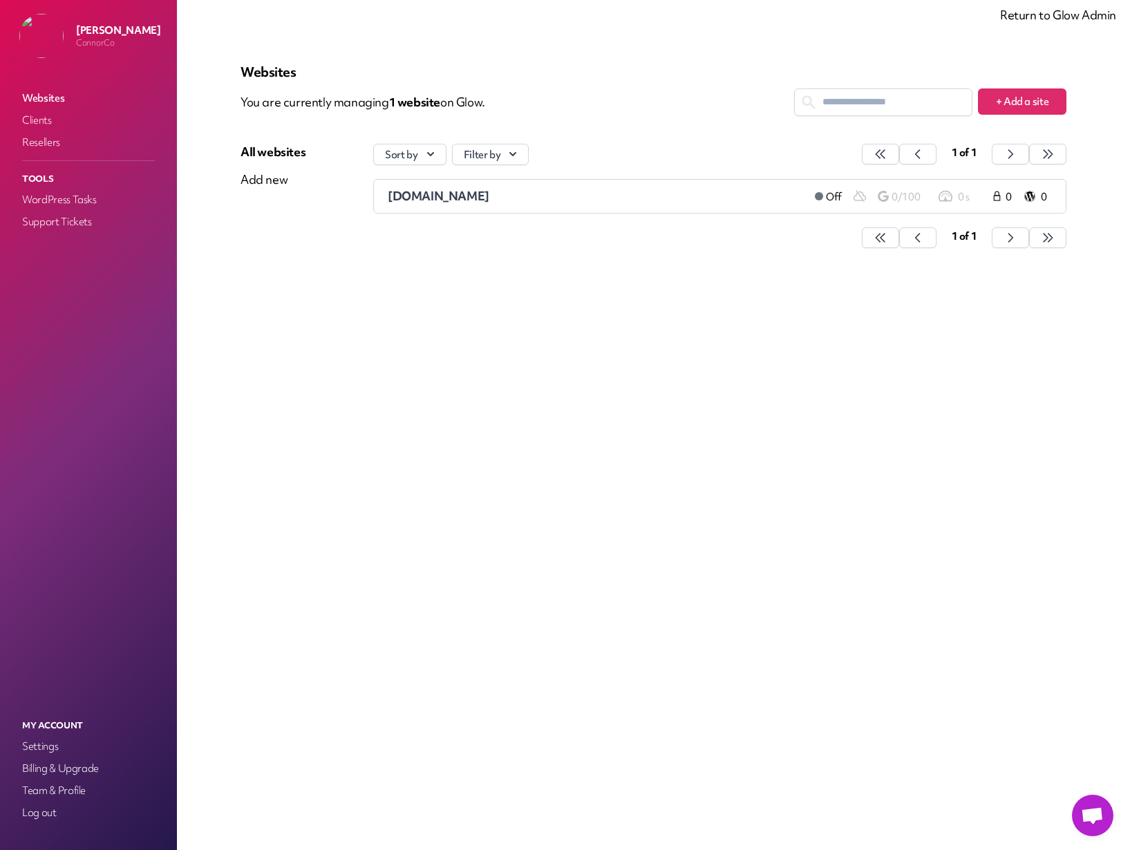
click at [433, 197] on span "glow-test-three.co.uk" at bounding box center [439, 196] width 102 height 15
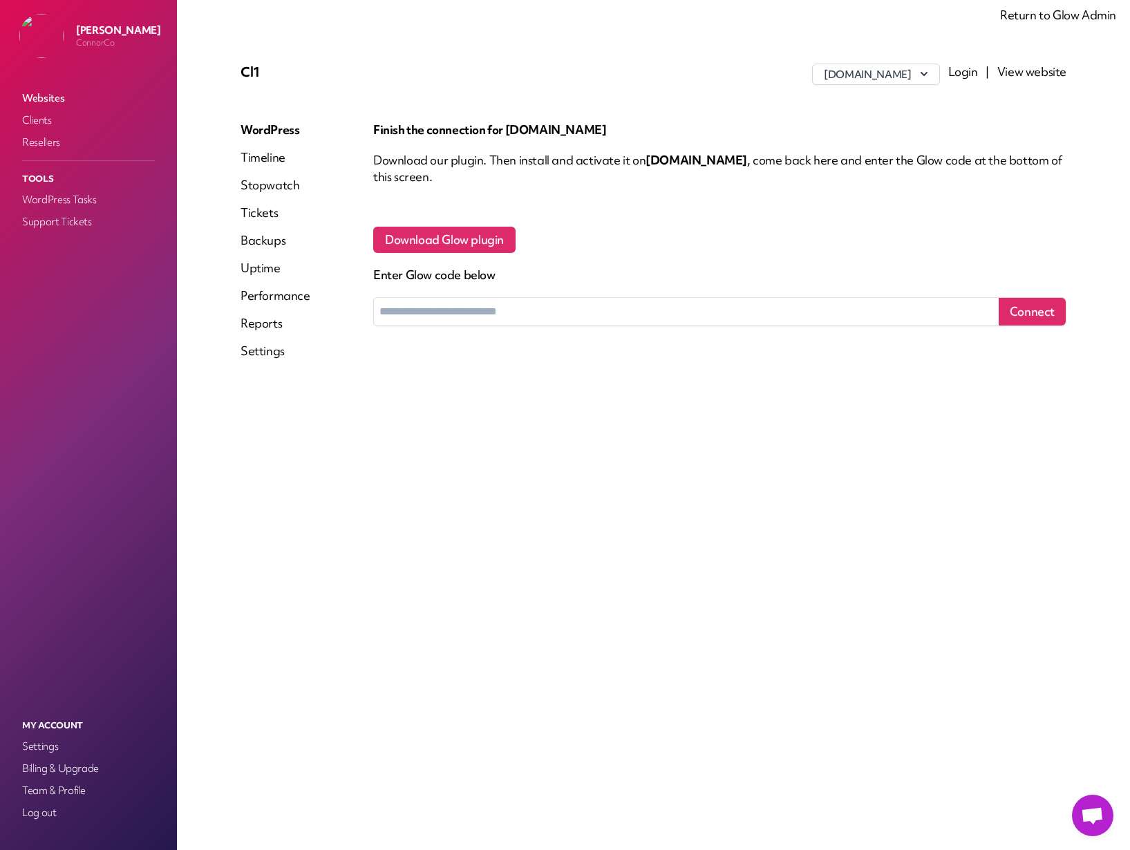
click at [1059, 17] on link "Return to Glow Admin" at bounding box center [1058, 15] width 116 height 15
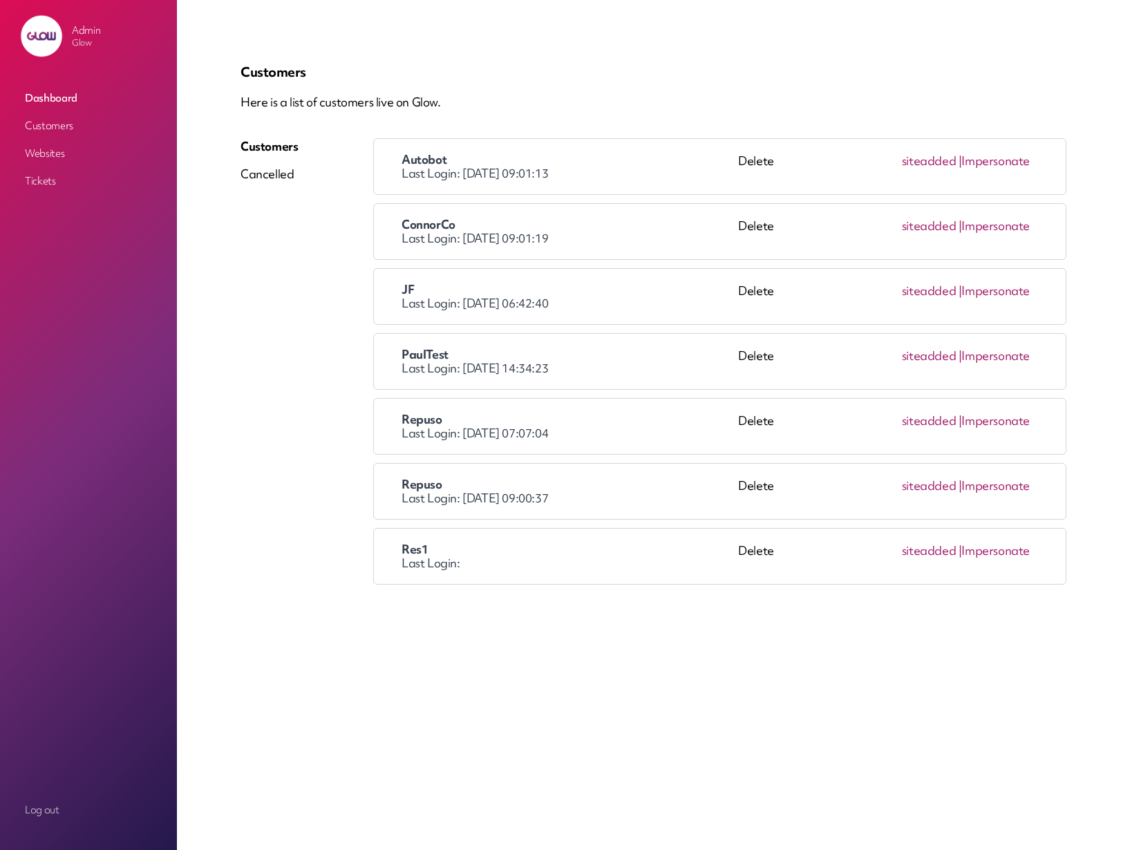
click at [1004, 294] on link "Impersonate" at bounding box center [995, 290] width 68 height 15
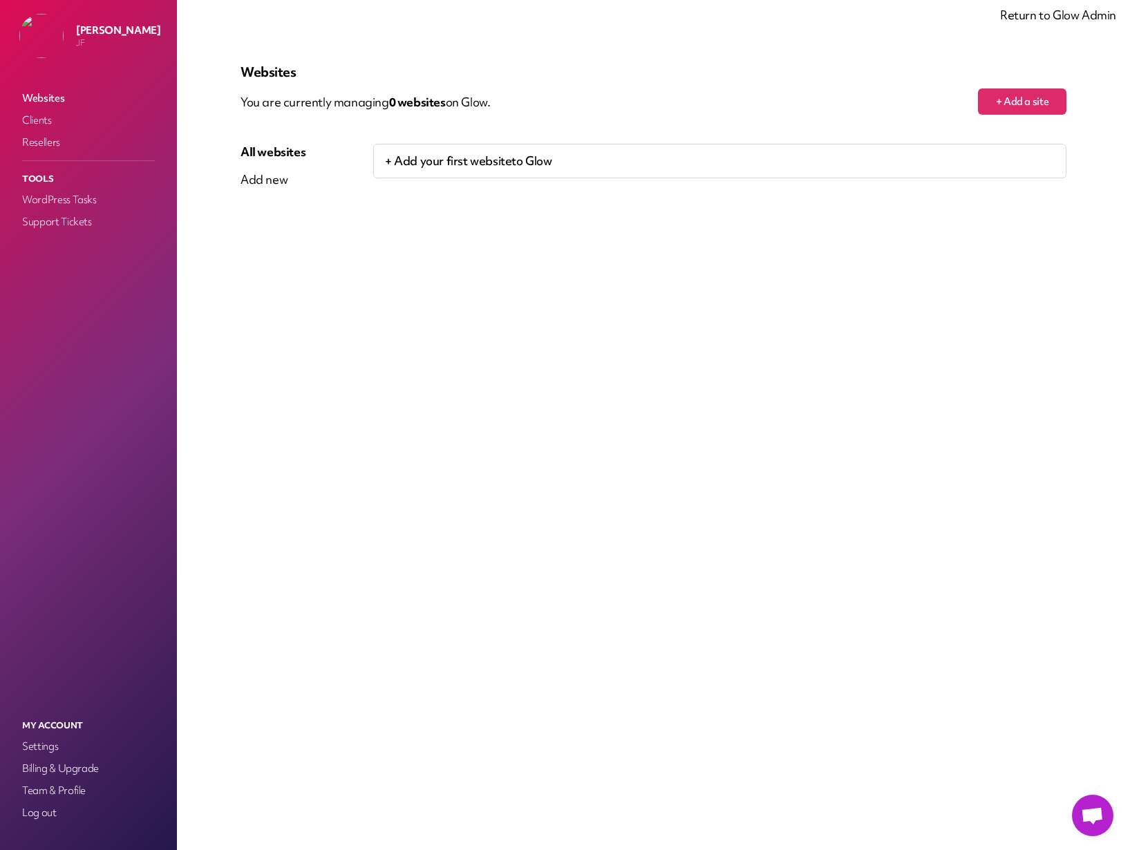
click at [1087, 17] on link "Return to Glow Admin" at bounding box center [1058, 15] width 116 height 15
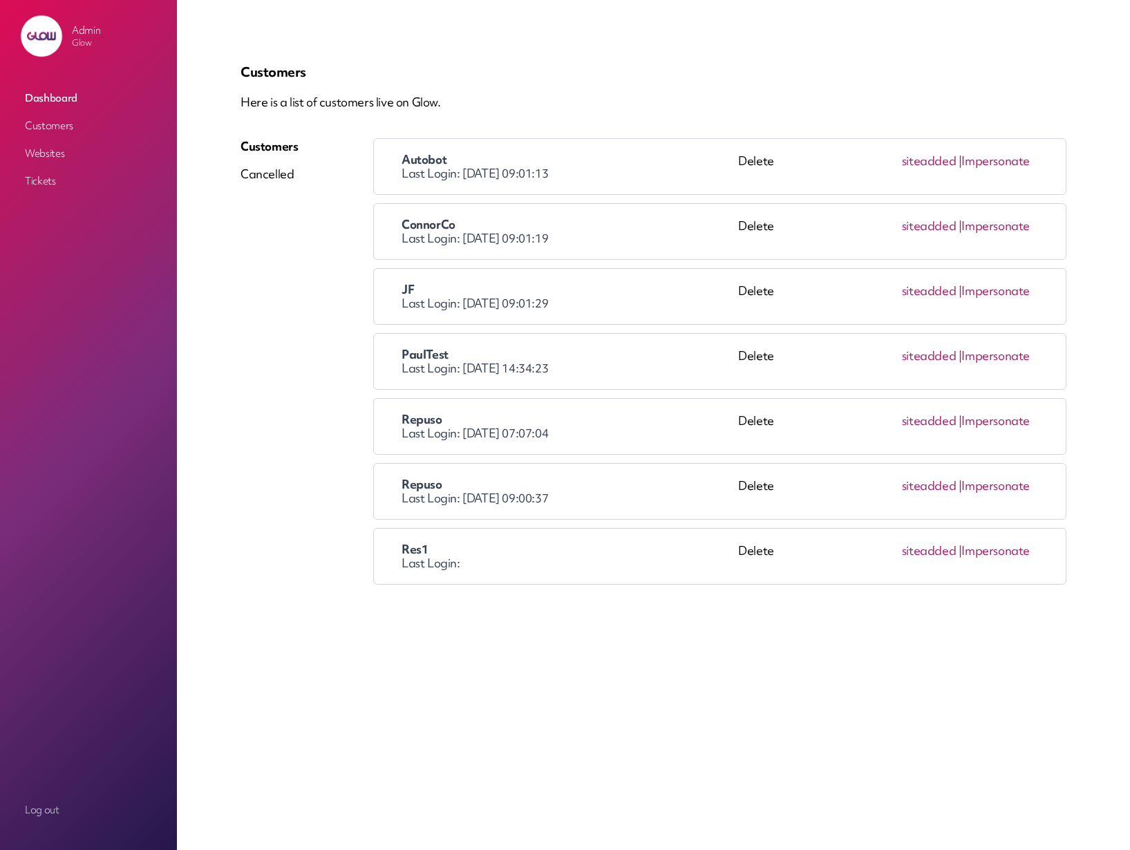
click at [996, 357] on link "Impersonate" at bounding box center [995, 355] width 68 height 15
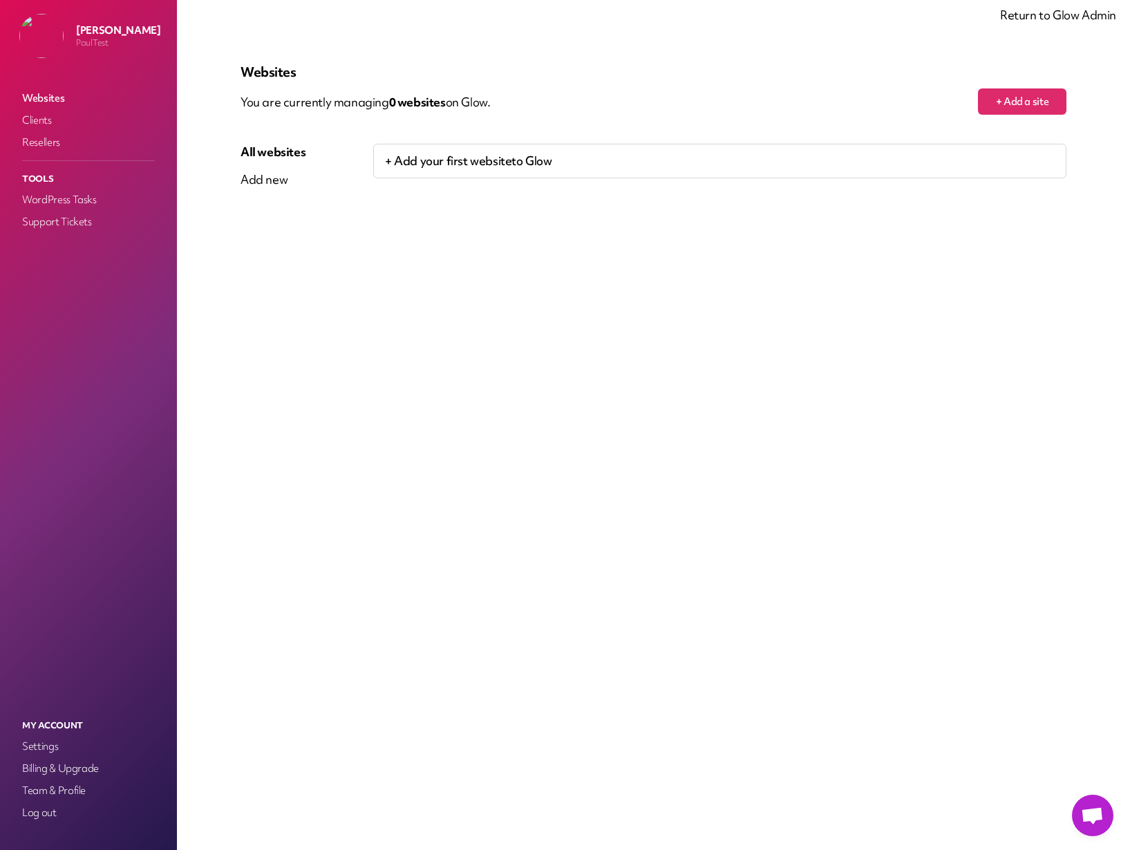
click at [1090, 18] on link "Return to Glow Admin" at bounding box center [1058, 15] width 116 height 15
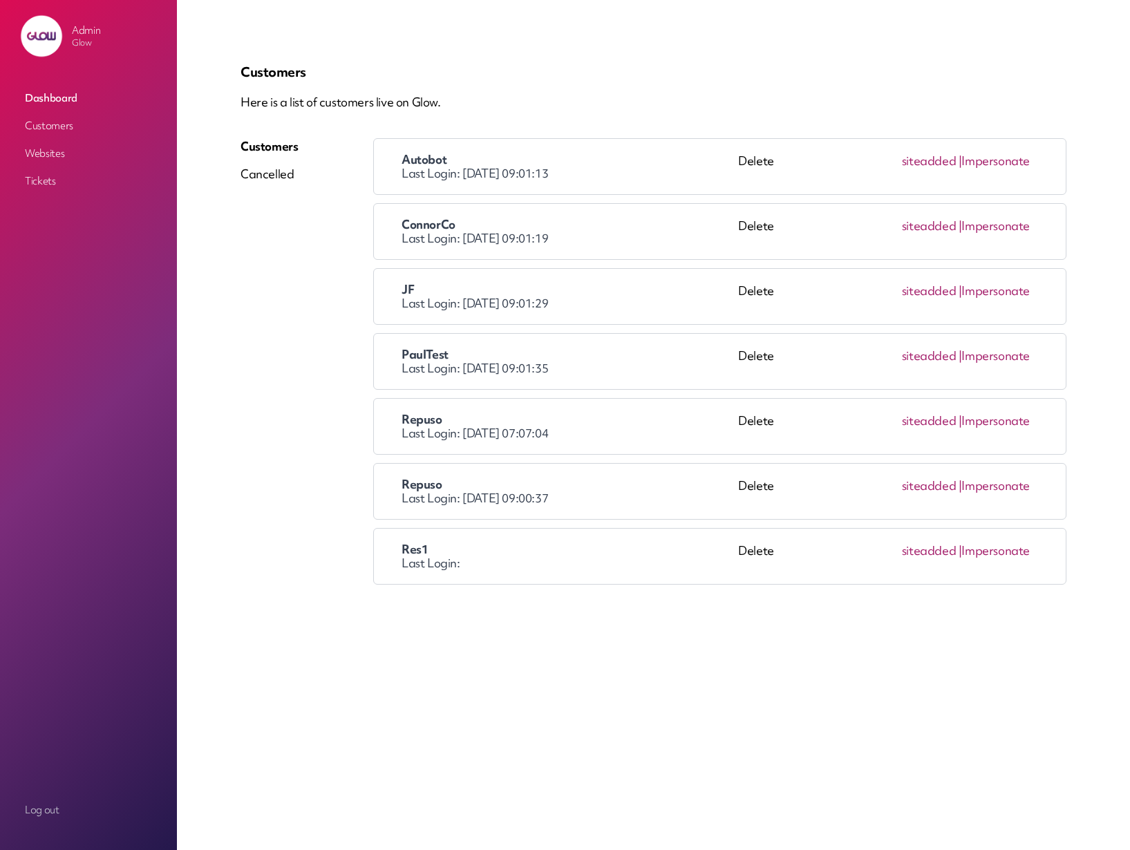
click at [1003, 423] on link "Impersonate" at bounding box center [995, 420] width 68 height 15
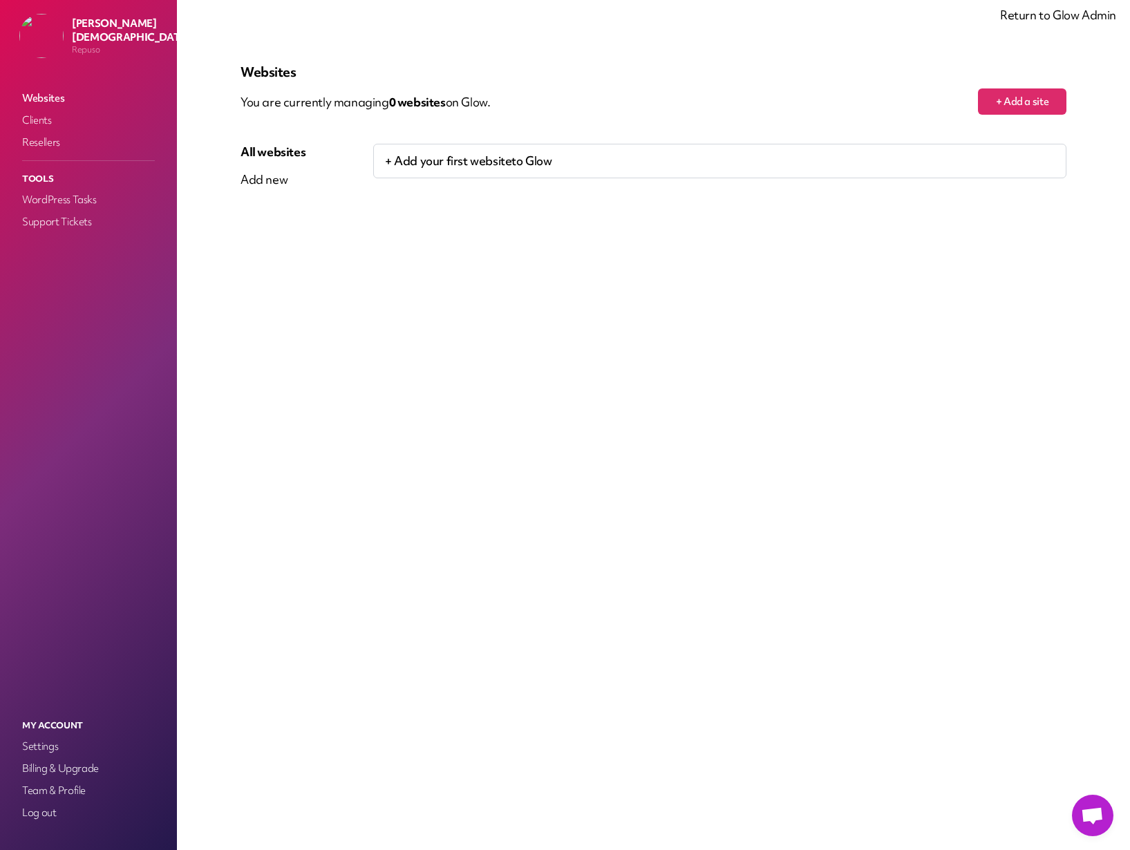
click at [1066, 15] on link "Return to Glow Admin" at bounding box center [1058, 15] width 116 height 15
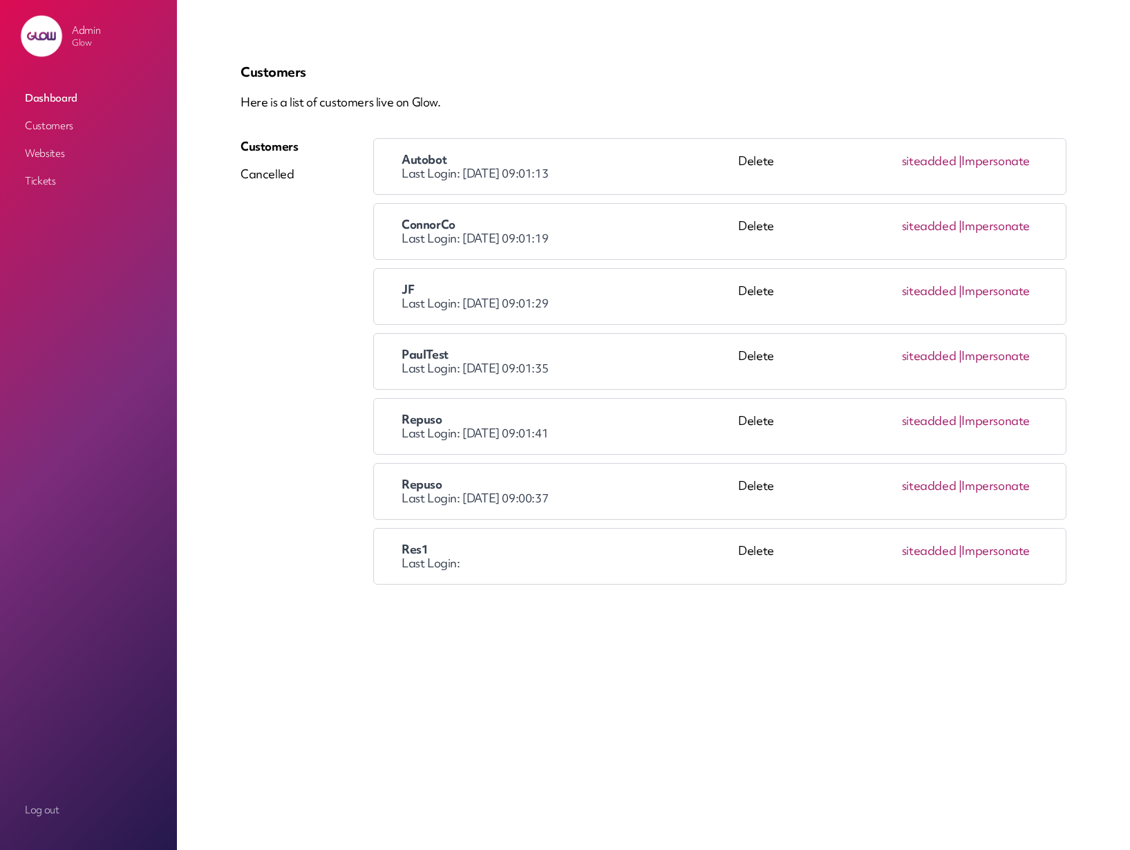
click at [1017, 551] on link "Impersonate" at bounding box center [995, 550] width 68 height 15
click at [1018, 551] on link "Impersonate" at bounding box center [995, 550] width 68 height 15
